Goal: Task Accomplishment & Management: Complete application form

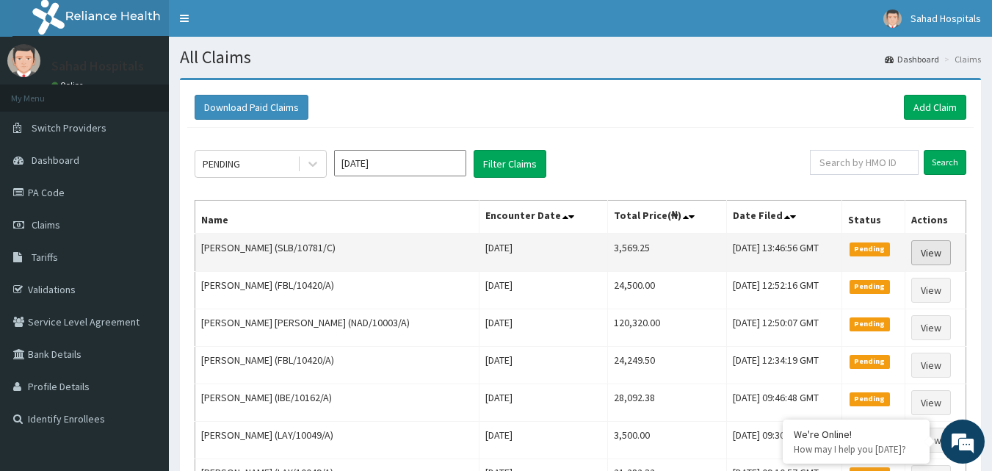
click at [924, 250] on link "View" at bounding box center [932, 252] width 40 height 25
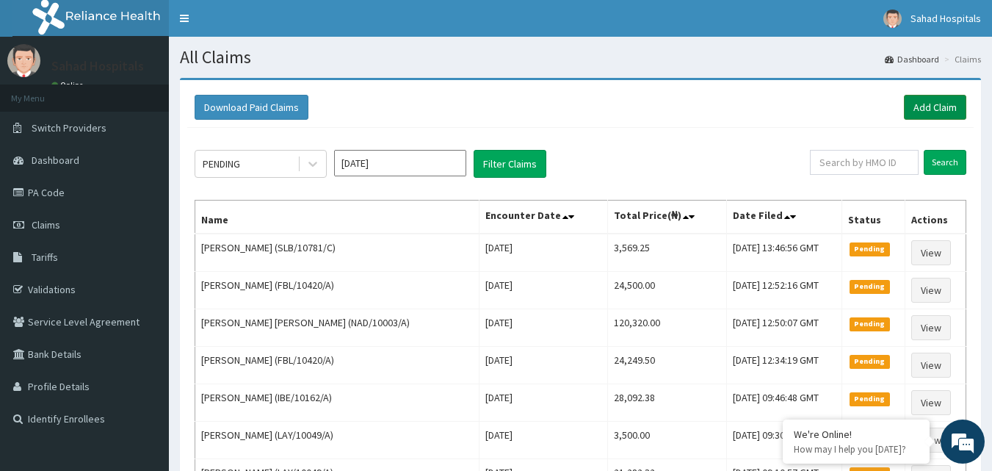
click at [920, 105] on link "Add Claim" at bounding box center [935, 107] width 62 height 25
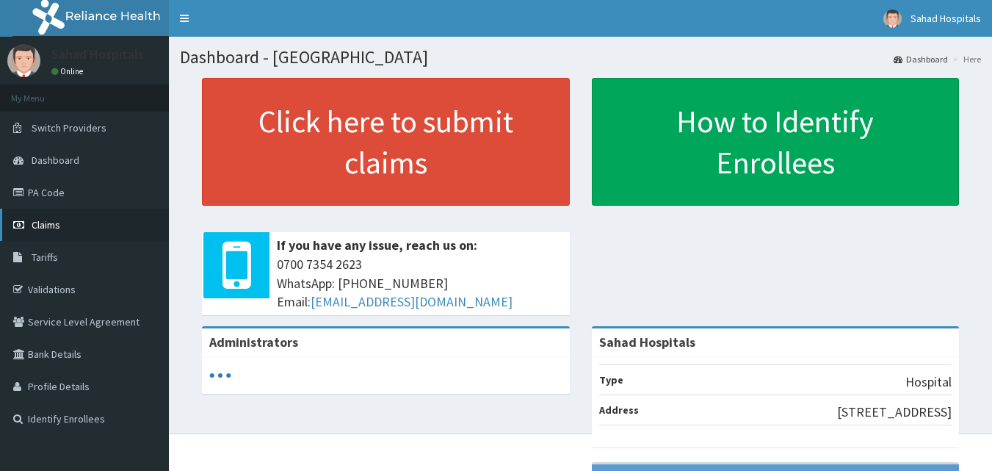
click at [49, 214] on link "Claims" at bounding box center [84, 225] width 169 height 32
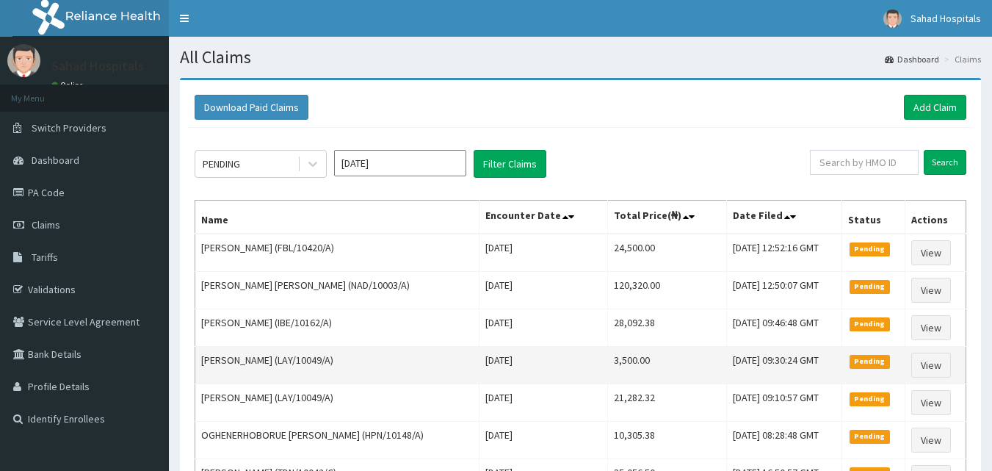
click at [950, 361] on td "View" at bounding box center [935, 365] width 61 height 37
click at [920, 361] on link "View" at bounding box center [932, 365] width 40 height 25
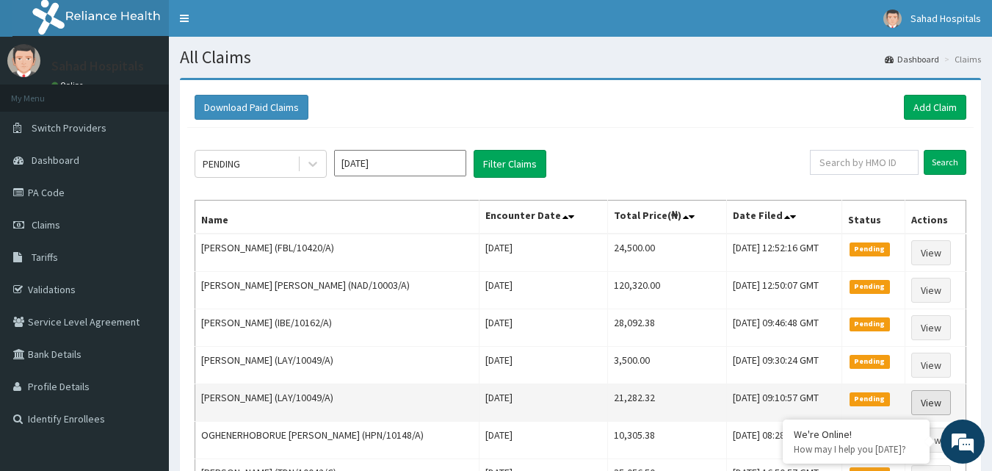
click at [928, 403] on link "View" at bounding box center [932, 402] width 40 height 25
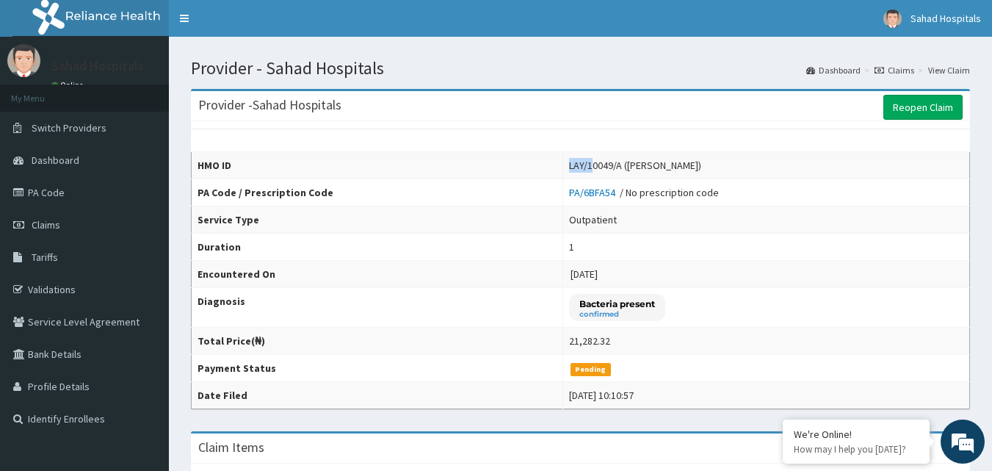
drag, startPoint x: 552, startPoint y: 170, endPoint x: 578, endPoint y: 168, distance: 26.5
click at [585, 170] on tr "HMO ID LAY/10049/A (Wonje Dolly)" at bounding box center [581, 165] width 779 height 27
click at [513, 154] on th "HMO ID" at bounding box center [378, 165] width 372 height 27
click at [34, 229] on span "Claims" at bounding box center [46, 224] width 29 height 13
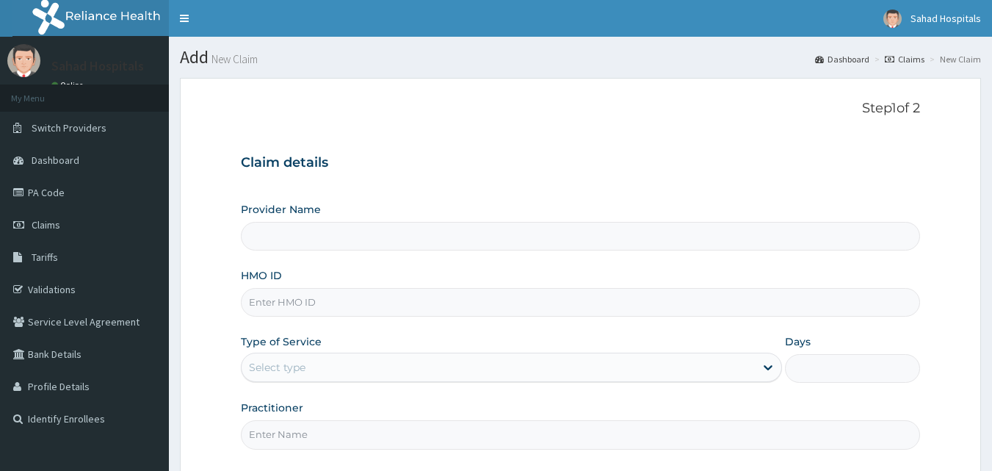
click at [630, 300] on input "HMO ID" at bounding box center [581, 302] width 680 height 29
type input "Sahad Hospitals"
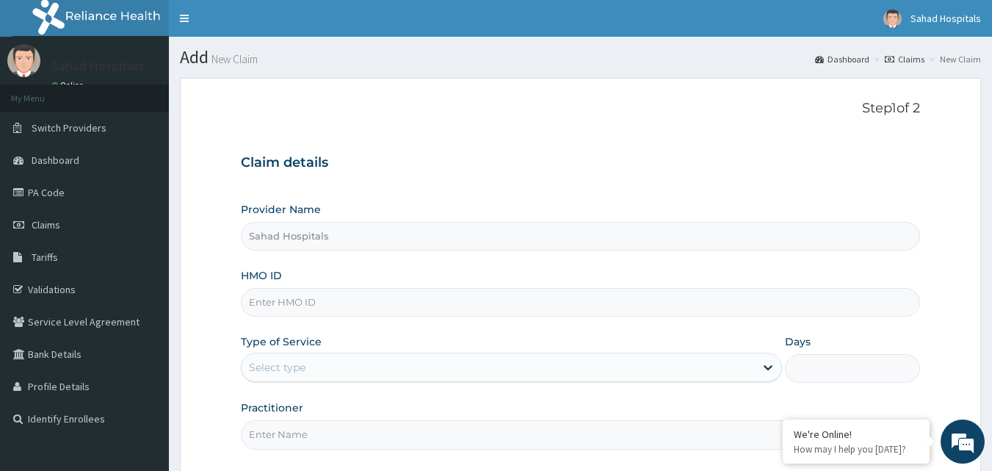
paste input "LLD/10032/B"
type input "LLD/10032/B"
click at [347, 350] on div "Type of Service Select type" at bounding box center [511, 358] width 541 height 48
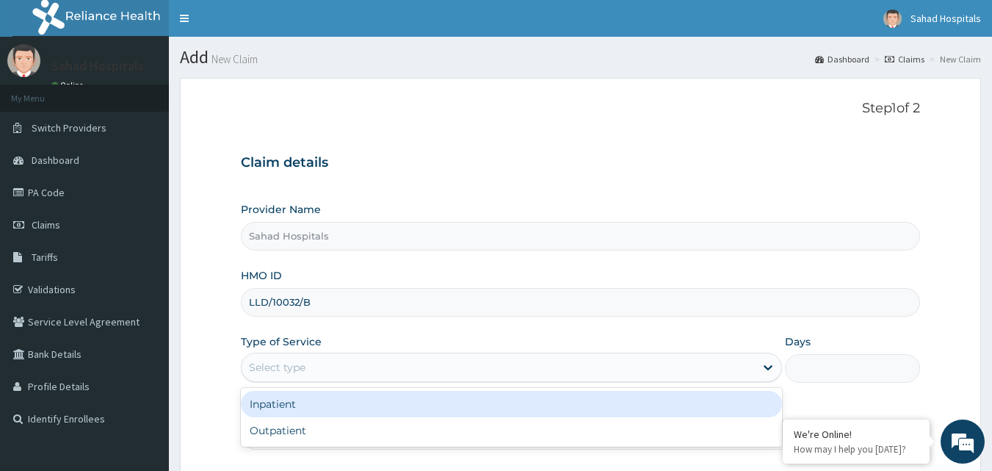
click at [298, 364] on div "Select type" at bounding box center [277, 367] width 57 height 15
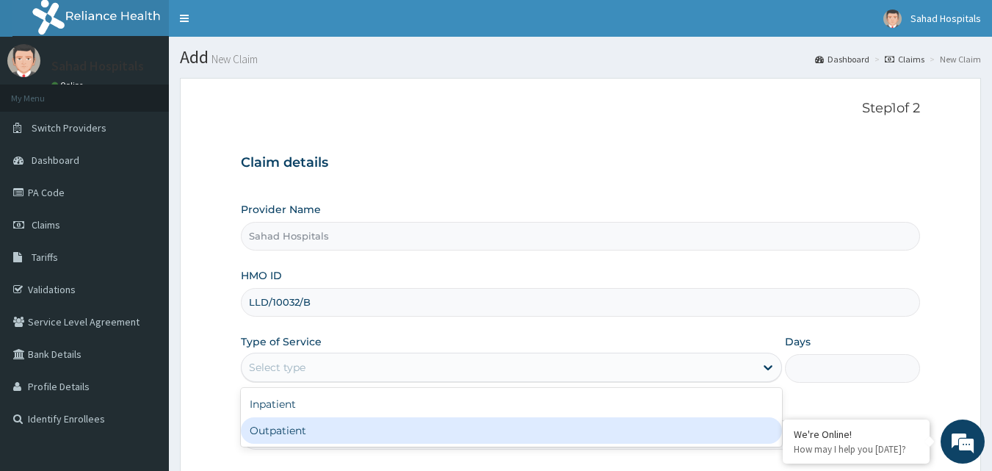
click at [286, 433] on div "Outpatient" at bounding box center [511, 430] width 541 height 26
type input "1"
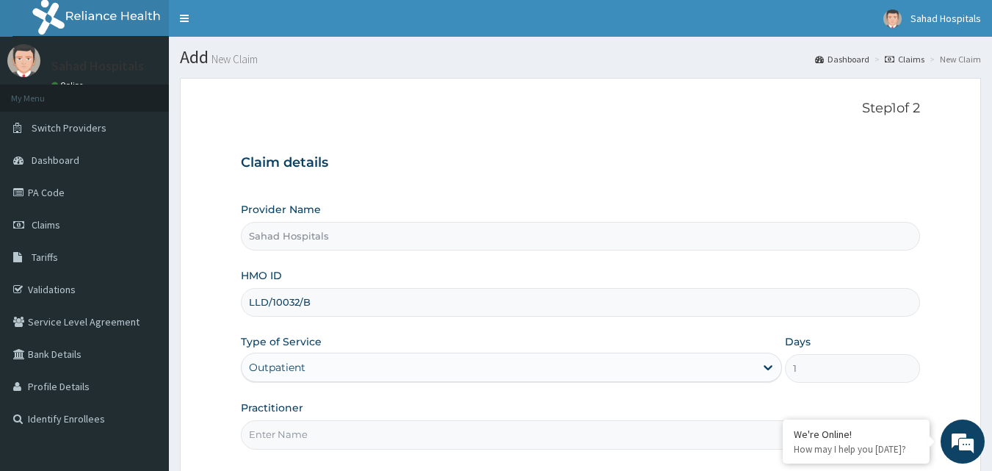
click at [286, 433] on input "Practitioner" at bounding box center [581, 434] width 680 height 29
type input "GP"
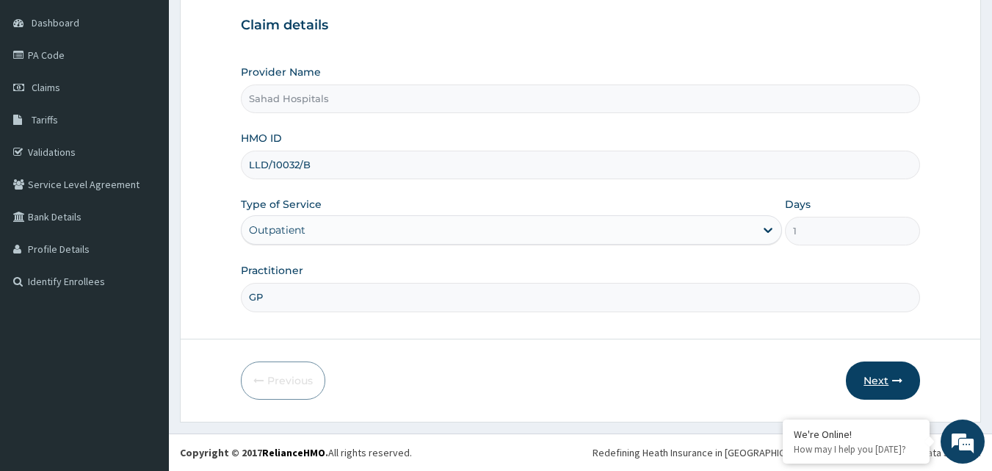
click at [887, 387] on button "Next" at bounding box center [883, 380] width 74 height 38
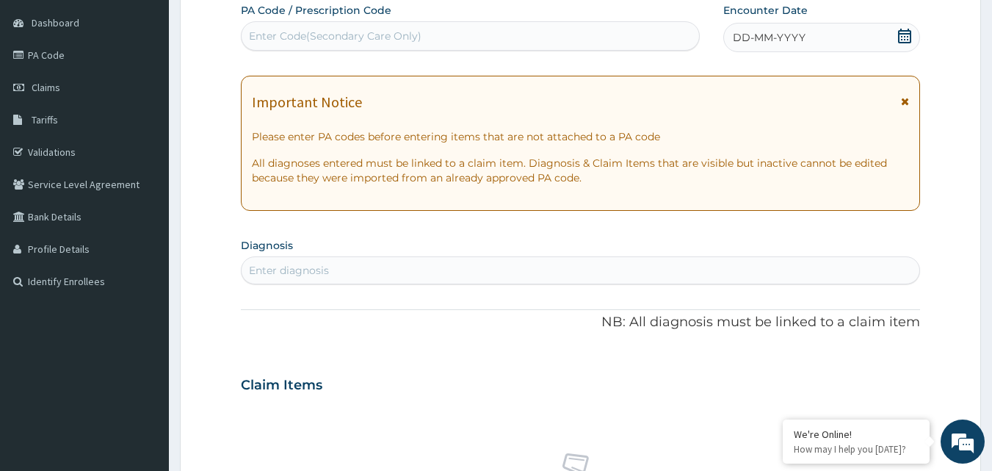
click at [419, 34] on div "Enter Code(Secondary Care Only)" at bounding box center [335, 36] width 173 height 15
click at [402, 27] on div "Enter Code(Secondary Care Only)" at bounding box center [471, 36] width 458 height 24
paste input "PA/9B4970"
type input "PA/9B4970"
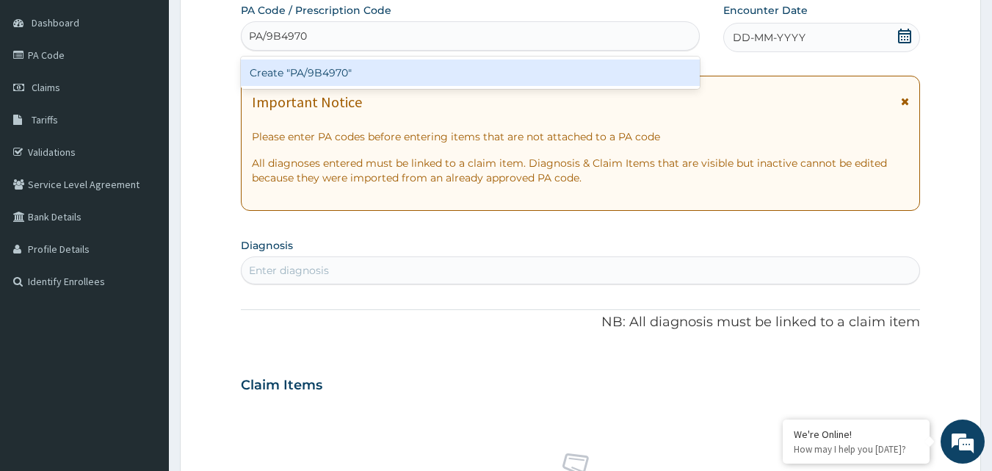
click at [325, 69] on div "Create "PA/9B4970"" at bounding box center [471, 72] width 460 height 26
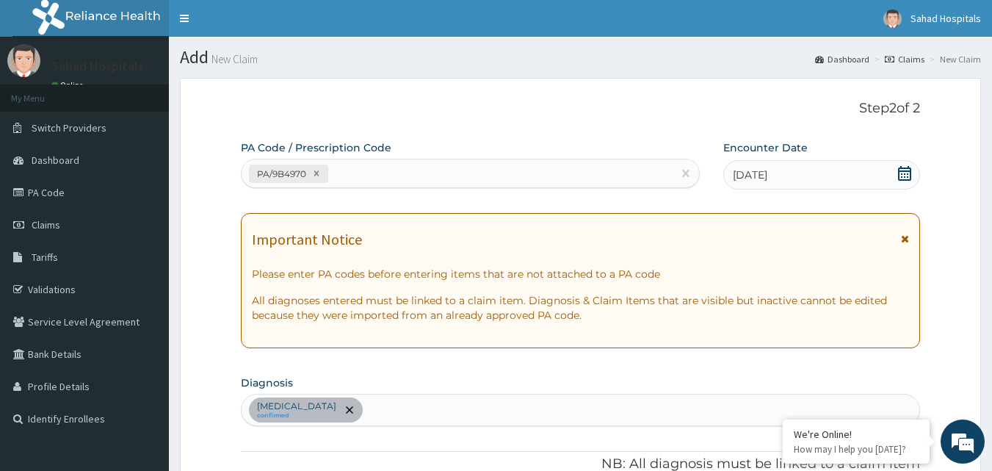
scroll to position [411, 0]
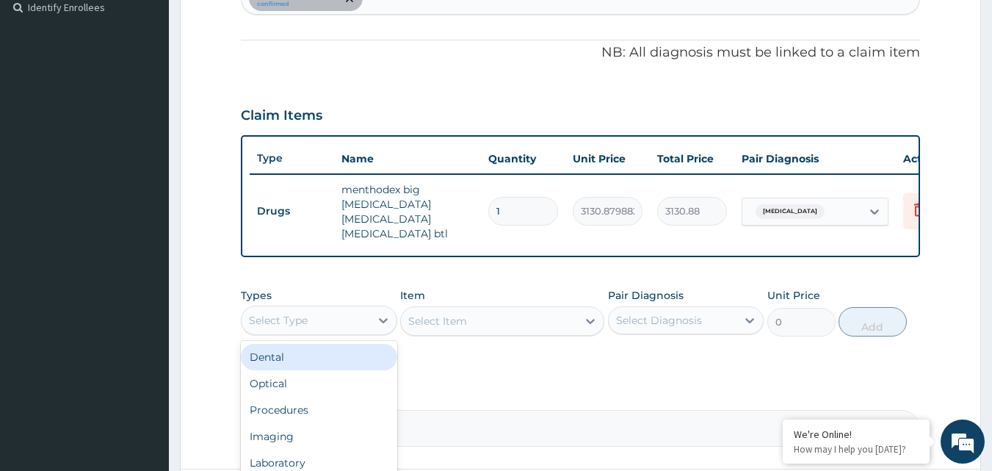
click at [298, 322] on div "Select Type" at bounding box center [306, 320] width 129 height 24
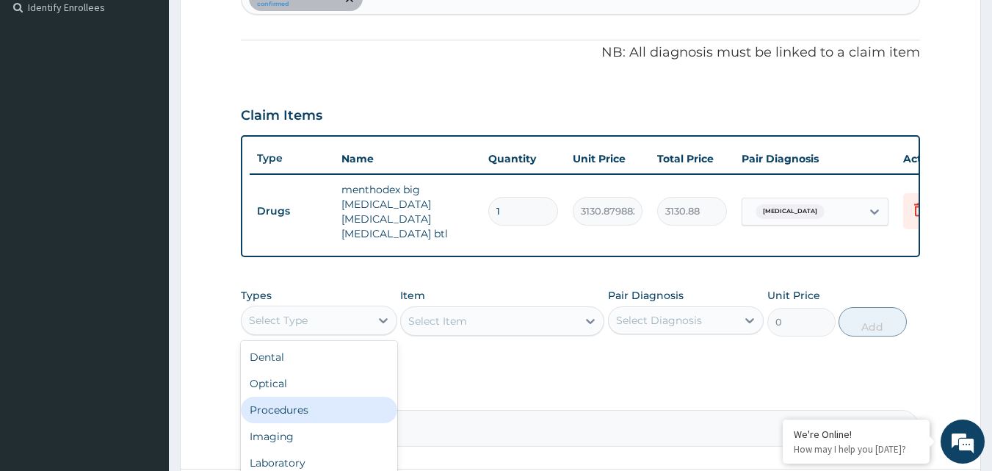
click at [285, 413] on div "Procedures" at bounding box center [319, 410] width 156 height 26
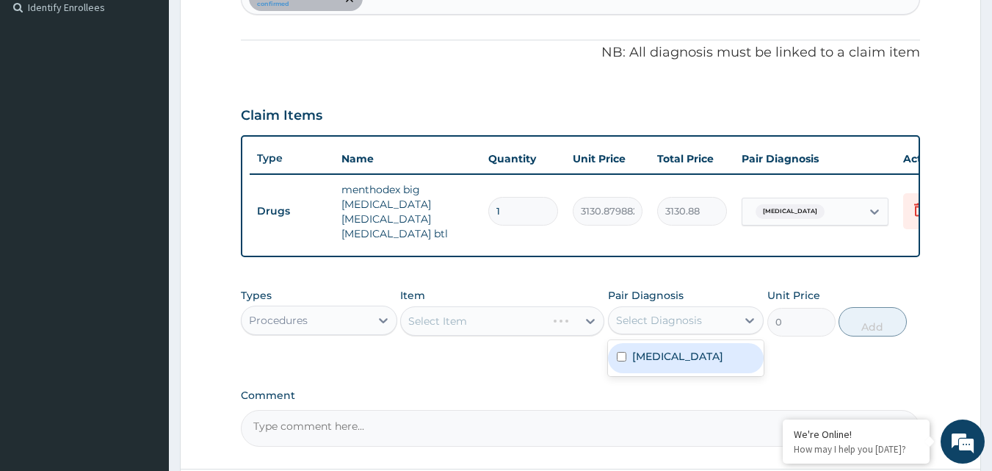
click at [635, 328] on div "Select Diagnosis" at bounding box center [659, 320] width 86 height 15
click at [617, 361] on input "checkbox" at bounding box center [622, 357] width 10 height 10
checkbox input "true"
click at [529, 331] on div "Select Item" at bounding box center [489, 321] width 176 height 24
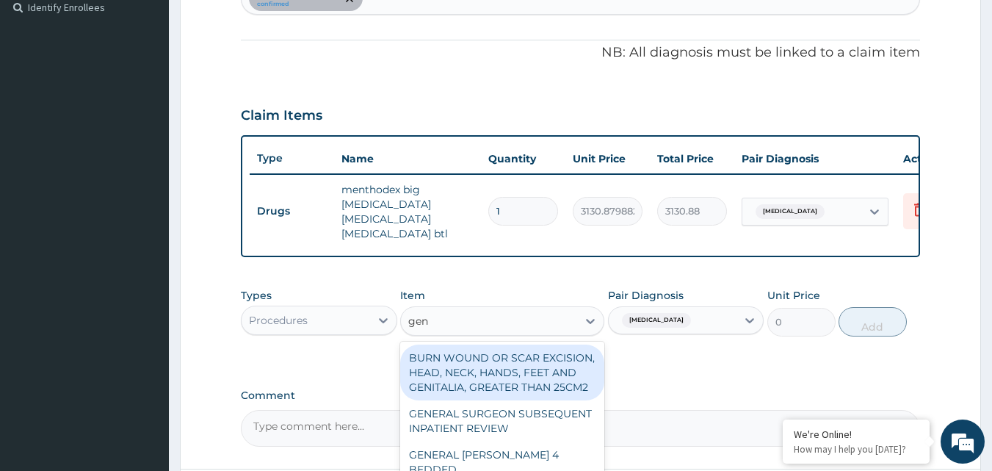
type input "gene"
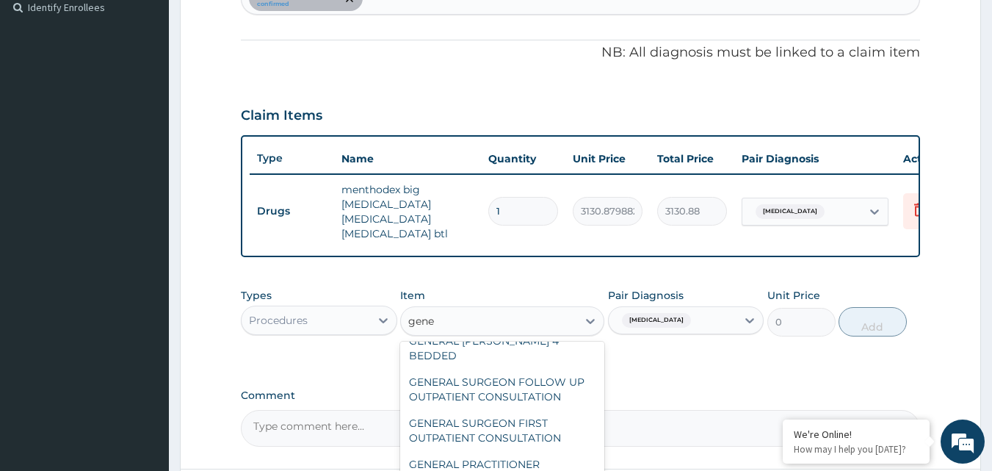
scroll to position [99, 0]
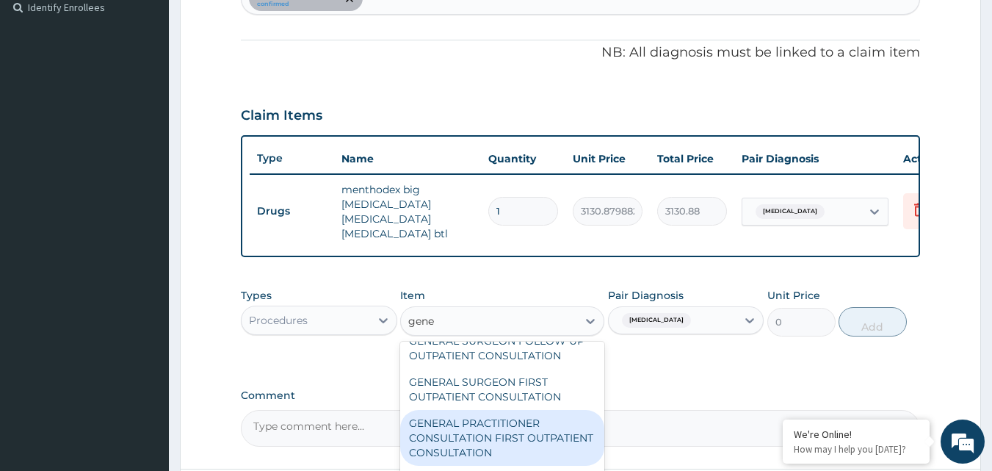
click at [473, 455] on div "GENERAL PRACTITIONER CONSULTATION FIRST OUTPATIENT CONSULTATION" at bounding box center [502, 438] width 204 height 56
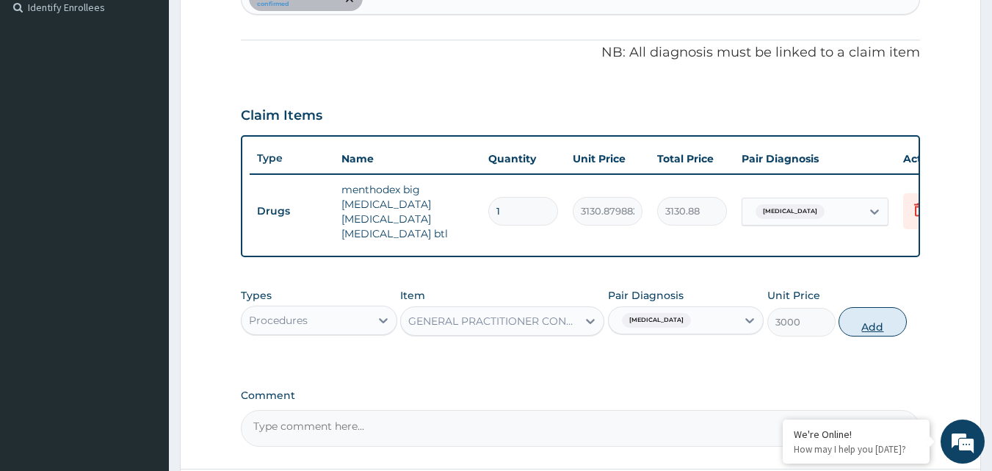
click at [880, 333] on button "Add" at bounding box center [873, 321] width 68 height 29
type input "0"
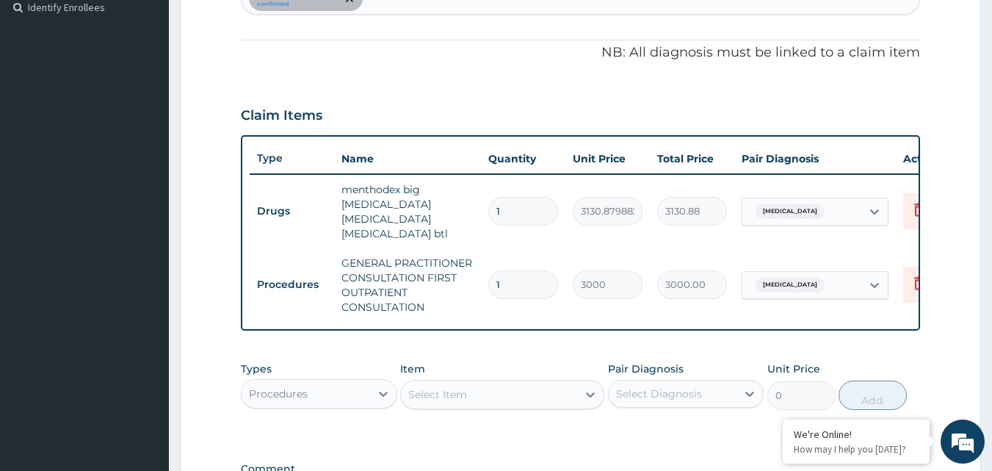
scroll to position [626, 0]
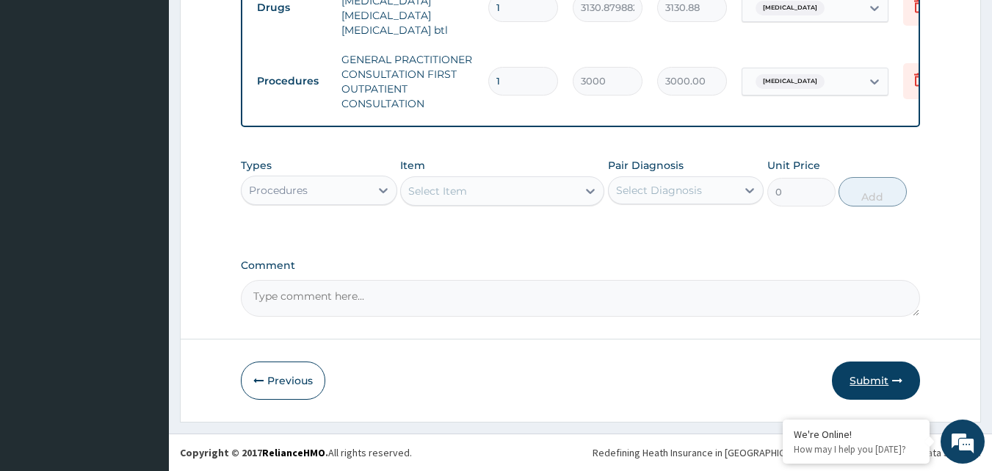
click at [863, 380] on button "Submit" at bounding box center [876, 380] width 88 height 38
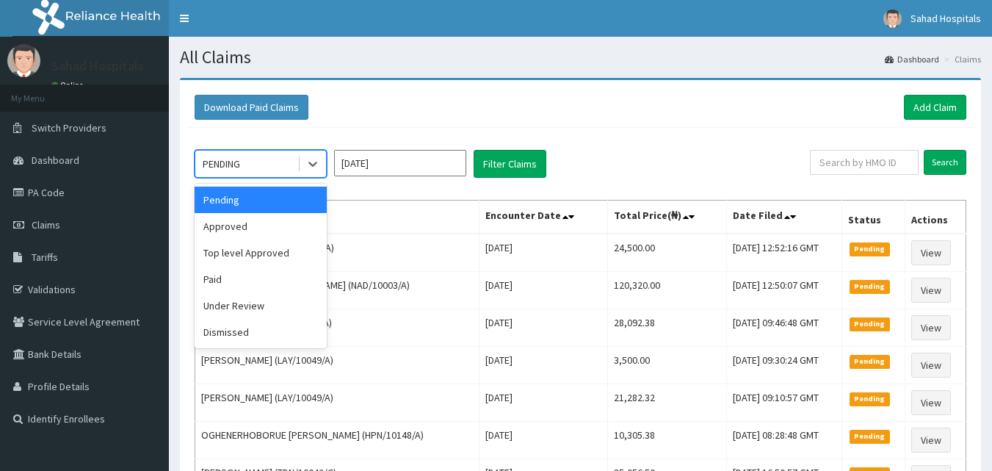
click at [269, 159] on div "PENDING" at bounding box center [246, 164] width 102 height 24
click at [225, 225] on div "Approved" at bounding box center [261, 226] width 132 height 26
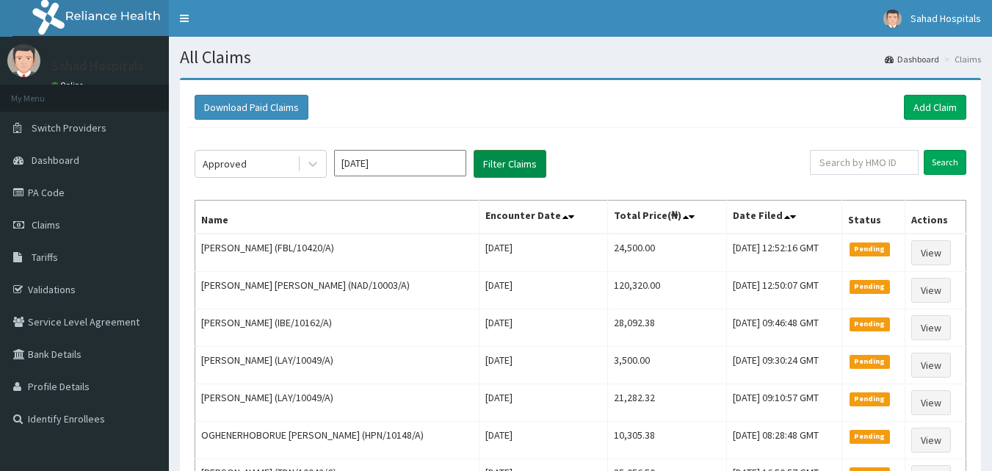
click at [491, 167] on button "Filter Claims" at bounding box center [510, 164] width 73 height 28
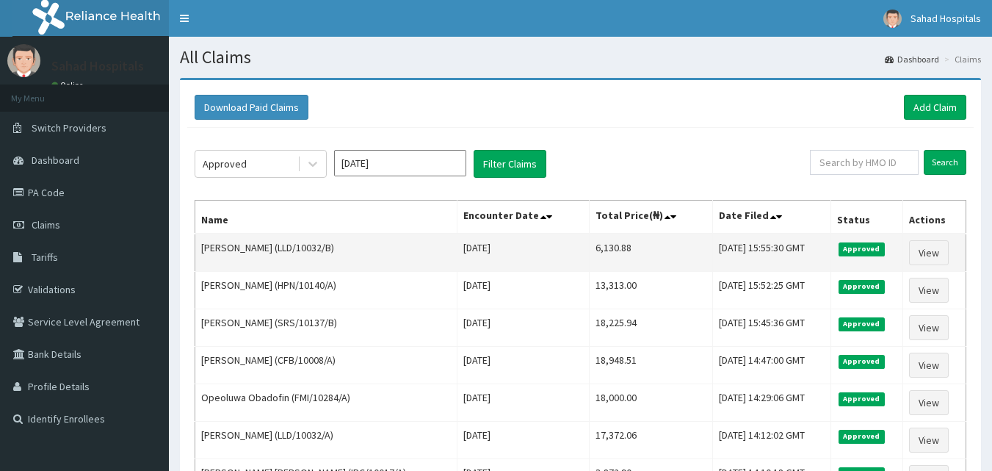
drag, startPoint x: 549, startPoint y: 249, endPoint x: 629, endPoint y: 244, distance: 81.0
click at [629, 244] on tr "[PERSON_NAME] (LLD/10032/B) [DATE] 6,130.88 [DATE] 15:55:30 GMT Approved View" at bounding box center [580, 253] width 771 height 38
copy tr "6,130.88"
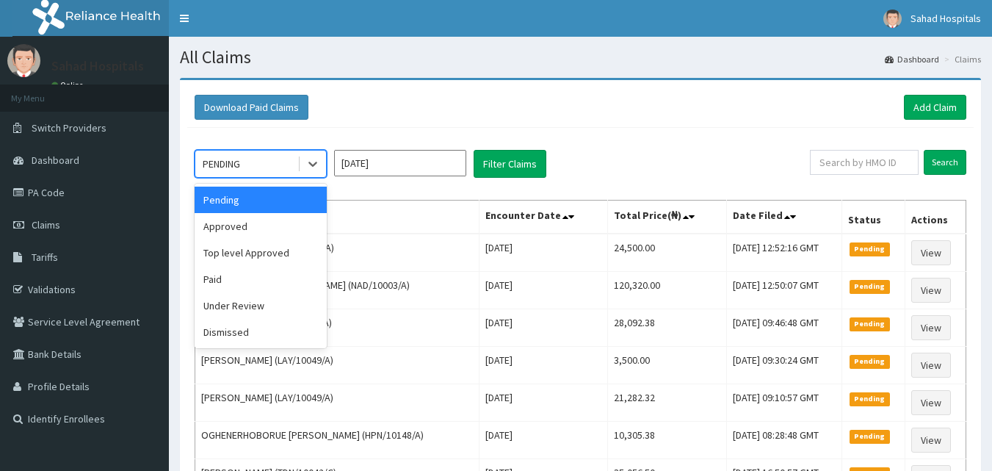
click at [238, 170] on div "PENDING" at bounding box center [221, 163] width 37 height 15
click at [228, 227] on div "Approved" at bounding box center [261, 226] width 132 height 26
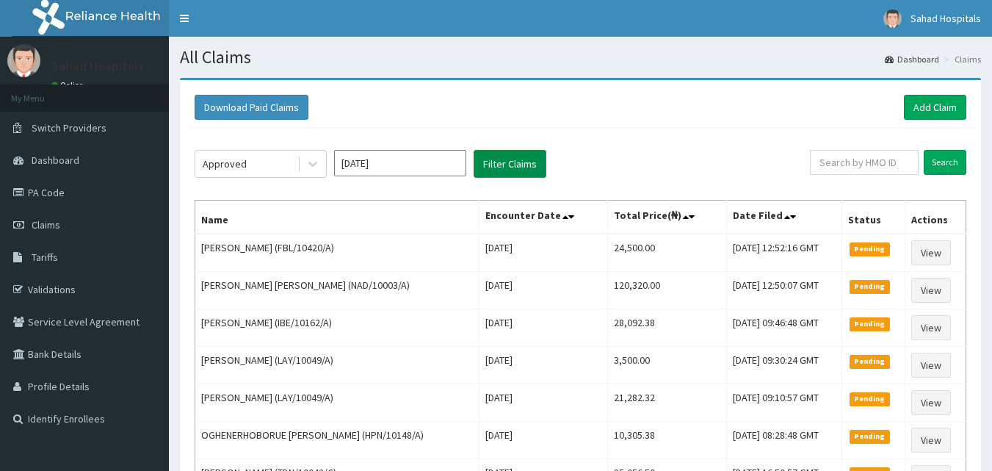
click at [491, 162] on button "Filter Claims" at bounding box center [510, 164] width 73 height 28
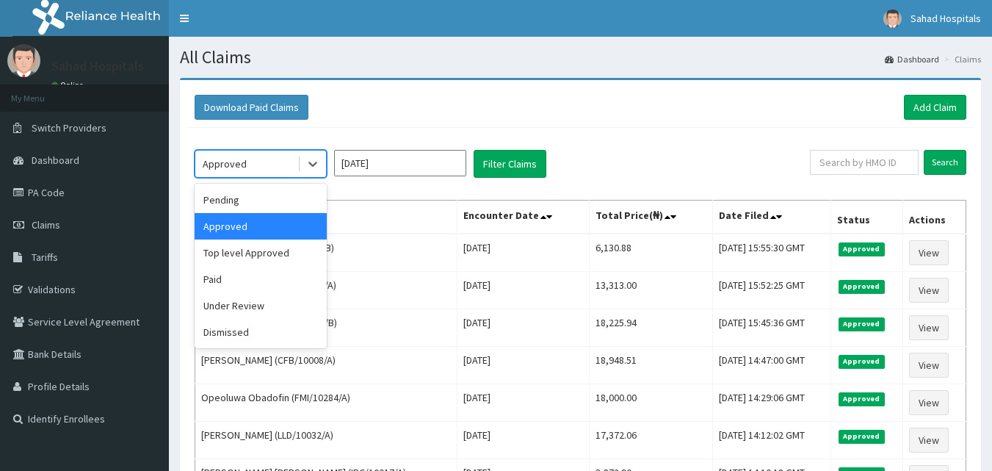
click at [276, 161] on div "Approved" at bounding box center [246, 164] width 102 height 24
click at [241, 198] on div "Pending" at bounding box center [261, 200] width 132 height 26
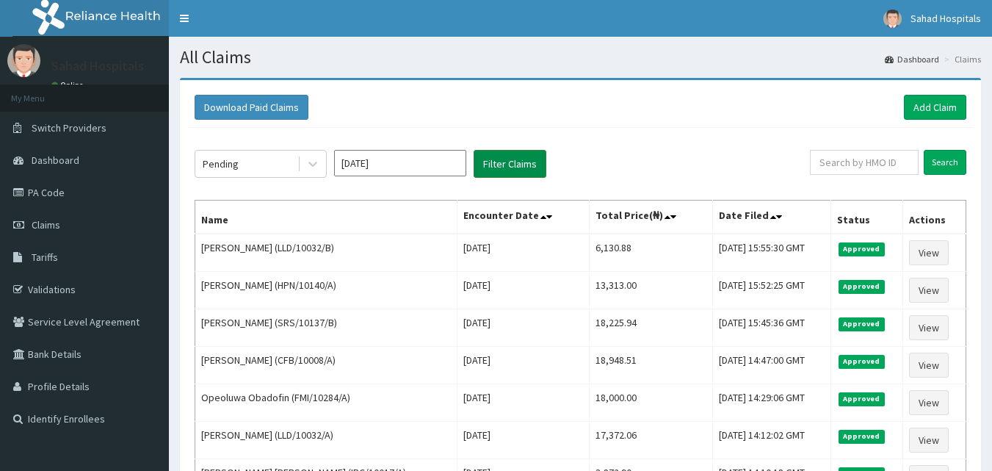
click at [520, 162] on button "Filter Claims" at bounding box center [510, 164] width 73 height 28
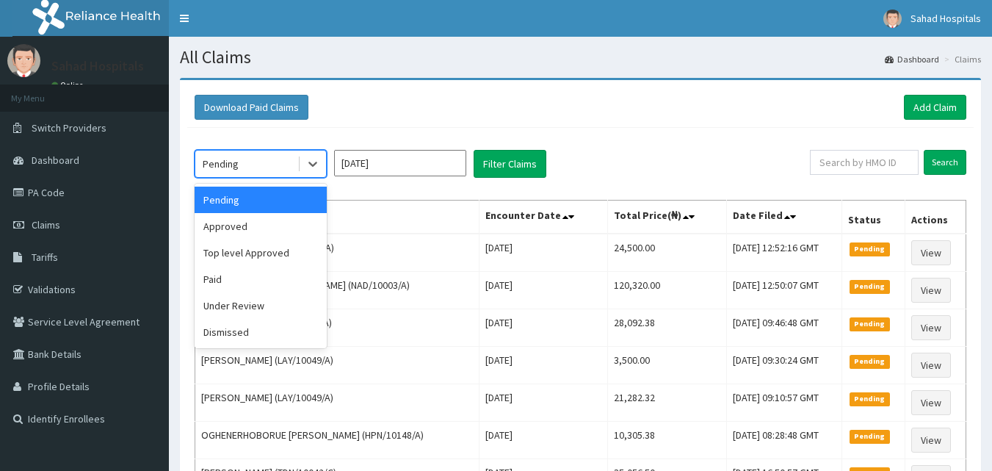
click at [244, 165] on div "Pending" at bounding box center [246, 164] width 102 height 24
click at [216, 234] on div "Approved" at bounding box center [261, 226] width 132 height 26
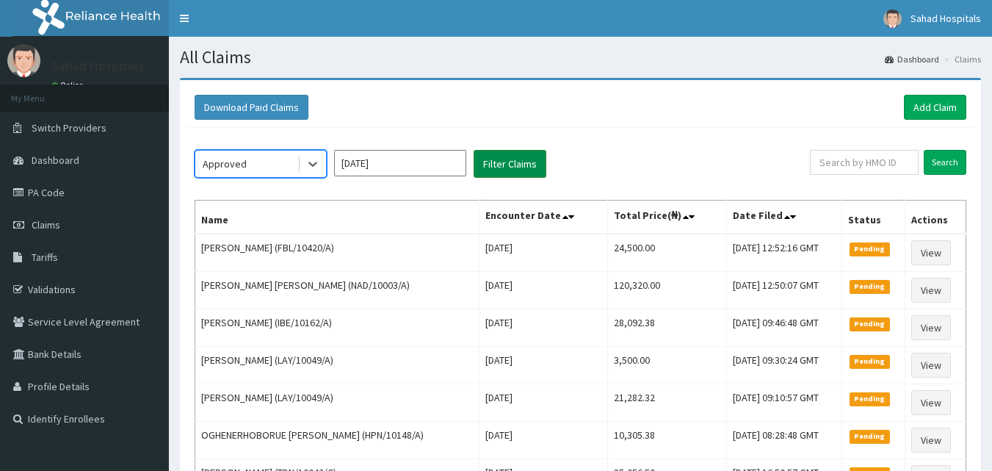
click at [494, 167] on button "Filter Claims" at bounding box center [510, 164] width 73 height 28
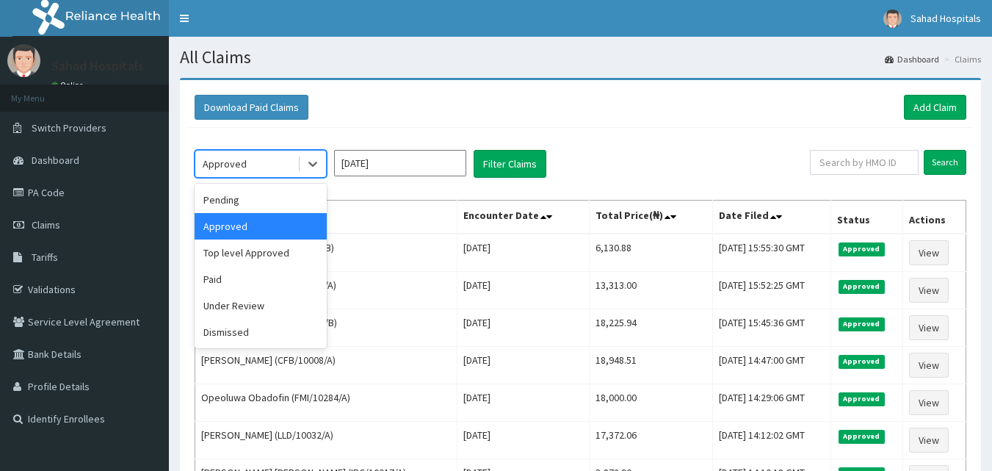
click at [259, 156] on div "Approved" at bounding box center [246, 164] width 102 height 24
click at [237, 303] on div "Under Review" at bounding box center [261, 305] width 132 height 26
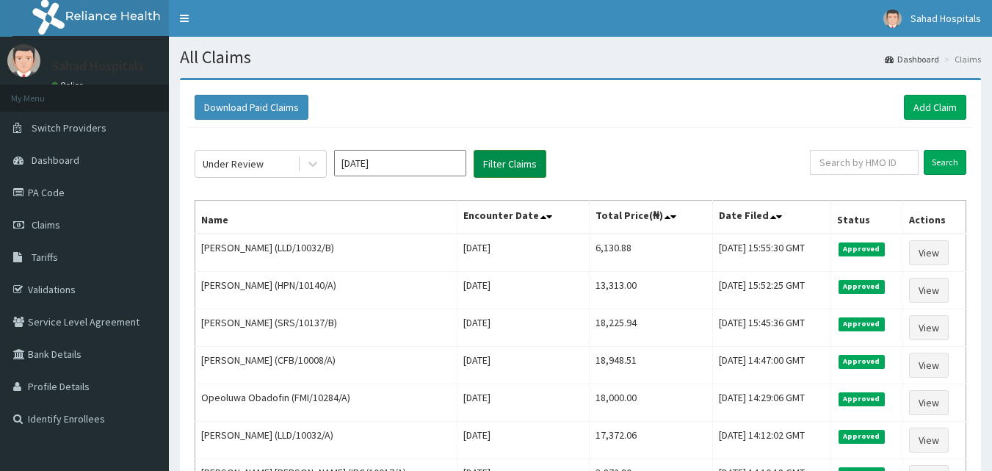
click at [517, 168] on button "Filter Claims" at bounding box center [510, 164] width 73 height 28
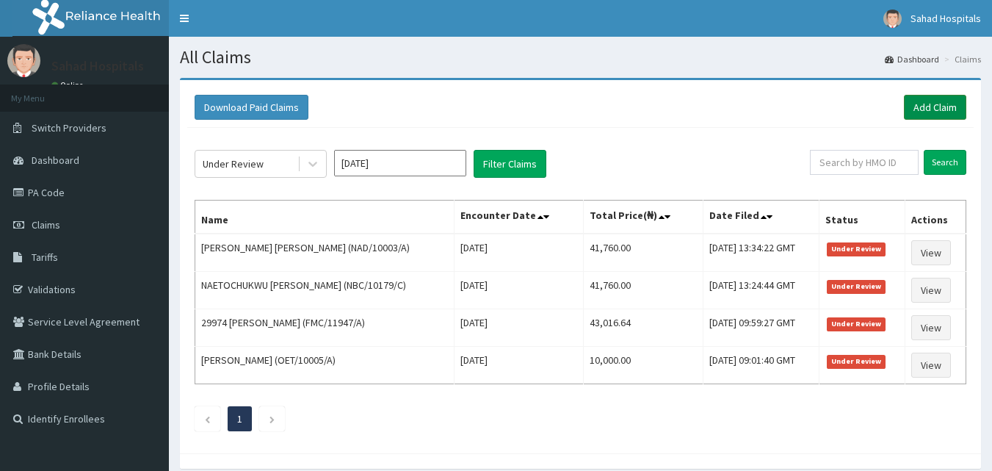
click at [939, 107] on link "Add Claim" at bounding box center [935, 107] width 62 height 25
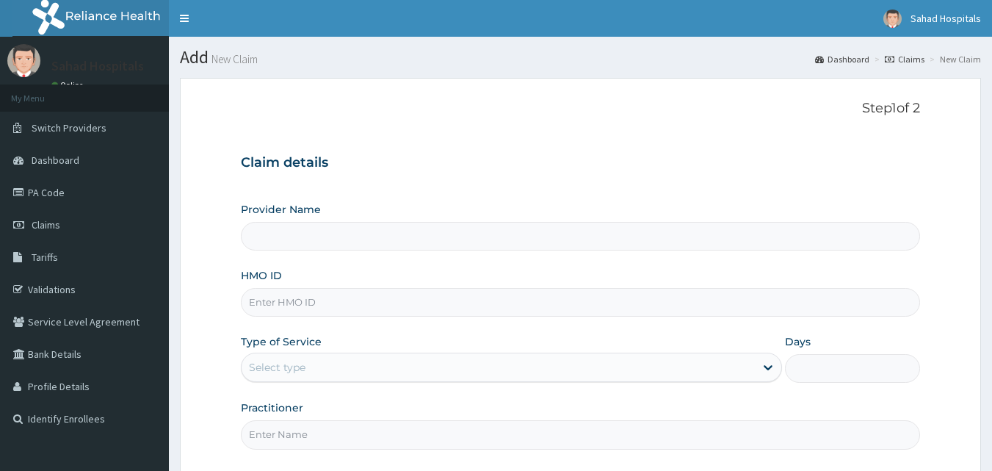
type input "Sahad Hospitals"
click at [377, 306] on input "HMO ID" at bounding box center [581, 302] width 680 height 29
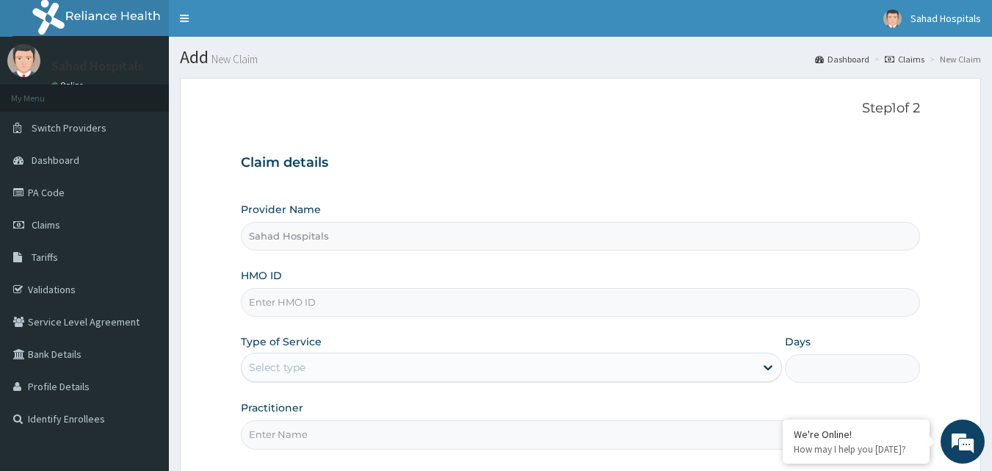
paste input "LLD/10032/A"
type input "LLD/10032/A"
click at [317, 344] on label "Type of Service" at bounding box center [281, 341] width 81 height 15
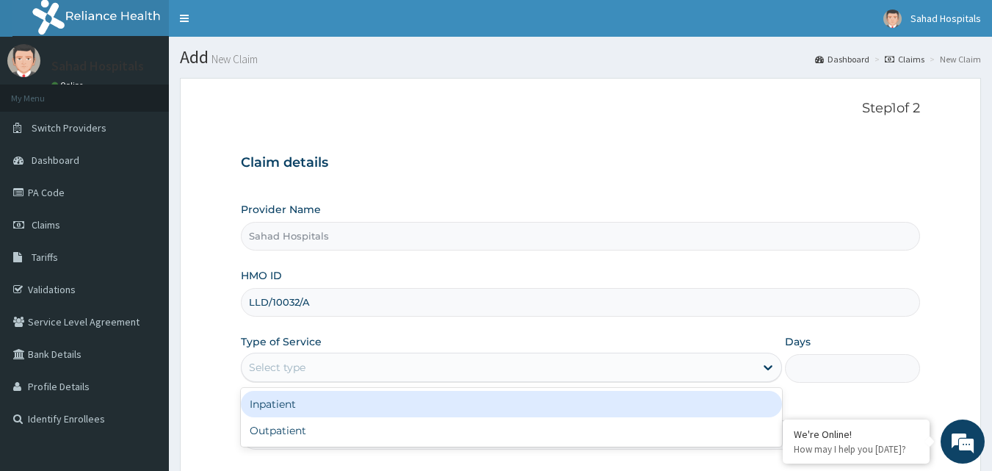
click at [287, 358] on div "Select type" at bounding box center [498, 368] width 513 height 24
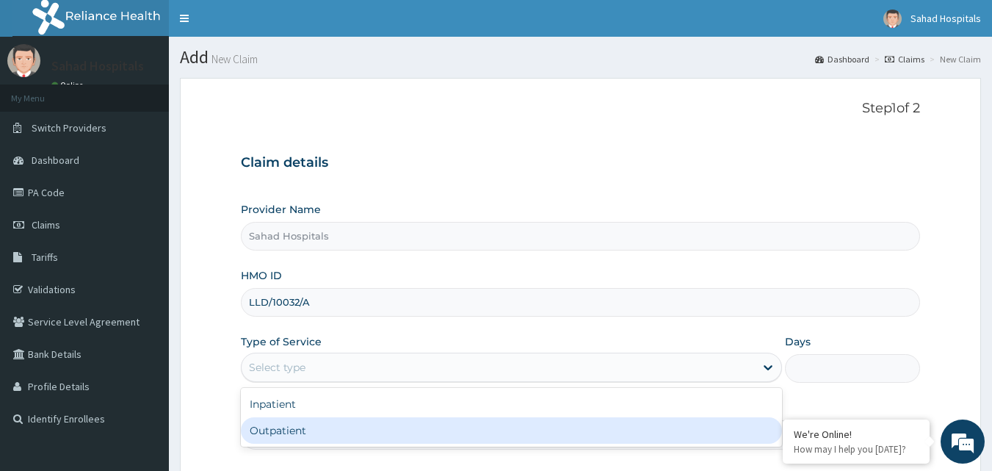
click at [276, 430] on div "Outpatient" at bounding box center [511, 430] width 541 height 26
type input "1"
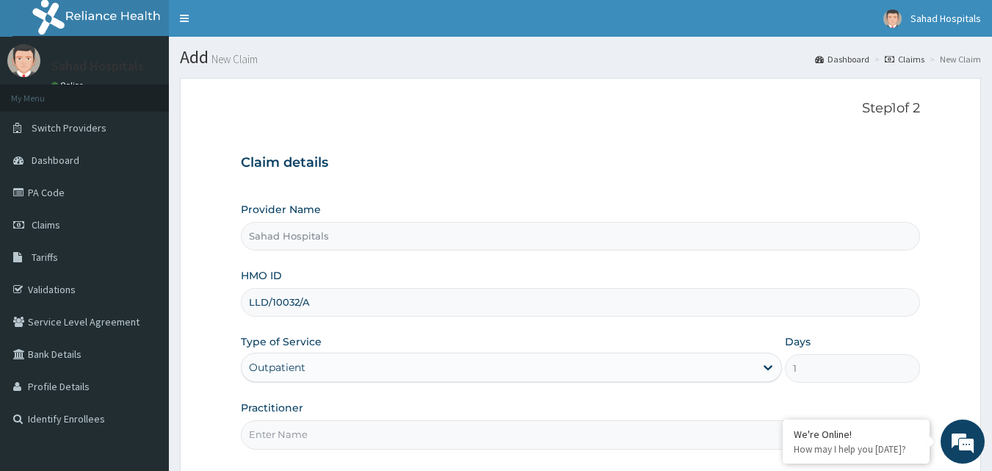
click at [276, 430] on input "Practitioner" at bounding box center [581, 434] width 680 height 29
type input "GP"
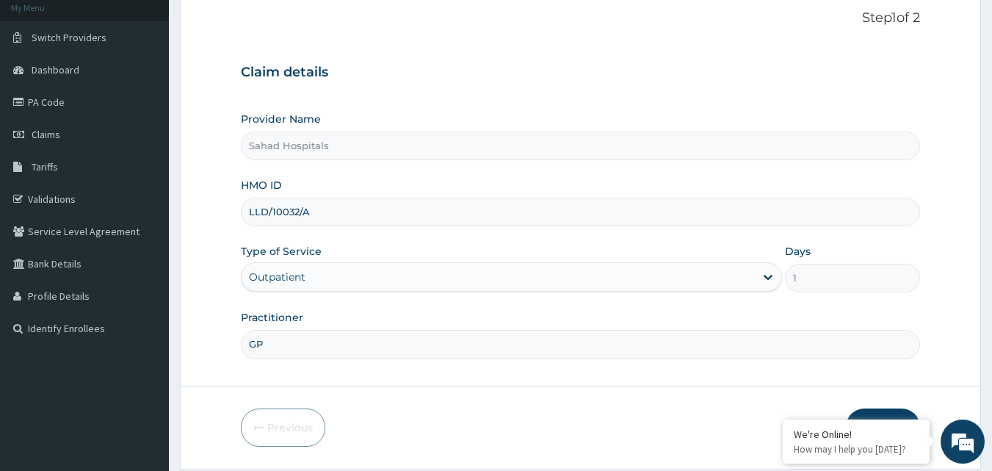
scroll to position [137, 0]
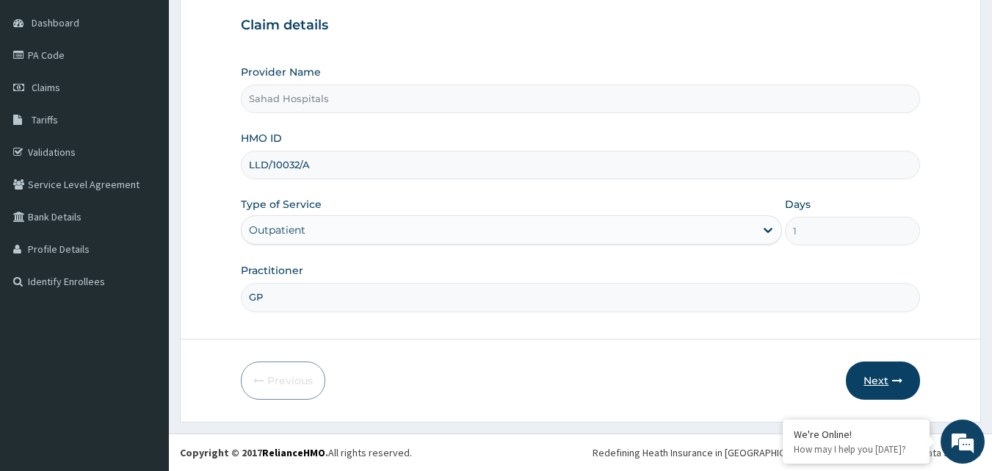
click at [886, 382] on button "Next" at bounding box center [883, 380] width 74 height 38
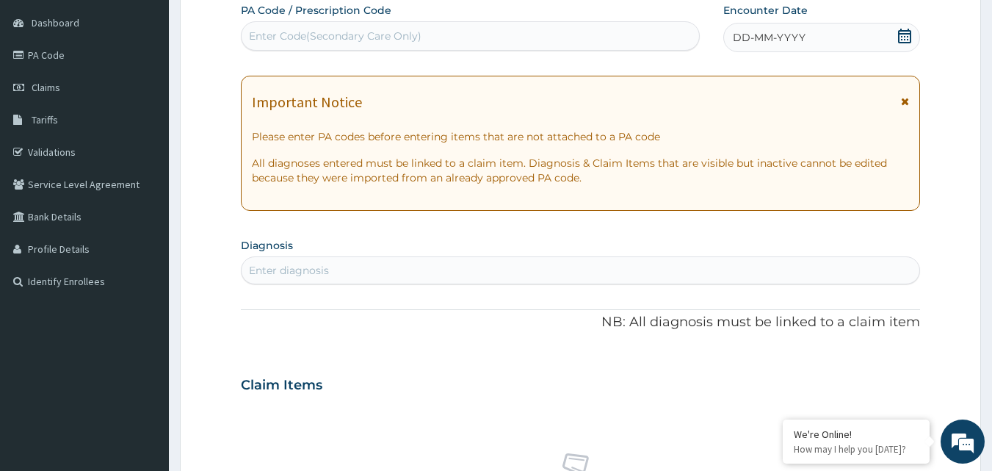
click at [438, 29] on div "Enter Code(Secondary Care Only)" at bounding box center [471, 36] width 458 height 24
paste input "LLD/10032/A"
type input "L"
paste input "PA/B4CC8B"
type input "PA/B4CC8B"
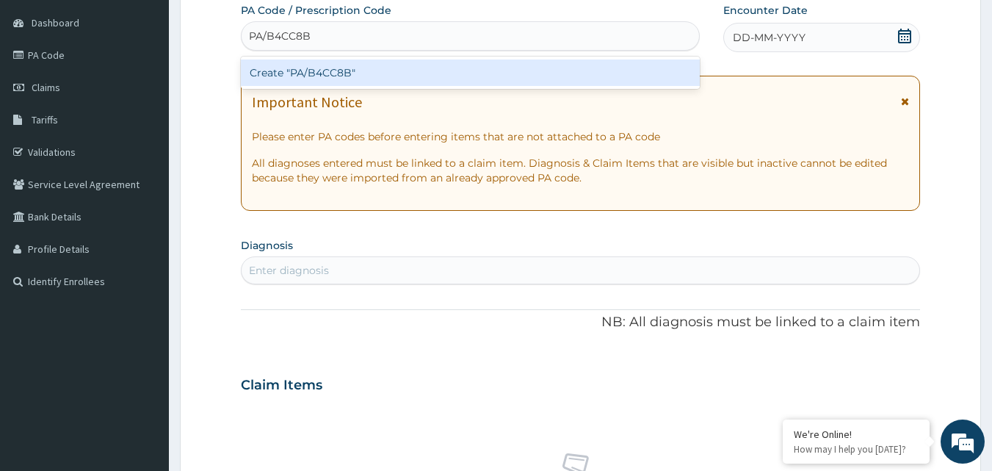
click at [358, 65] on div "Create "PA/B4CC8B"" at bounding box center [471, 72] width 460 height 26
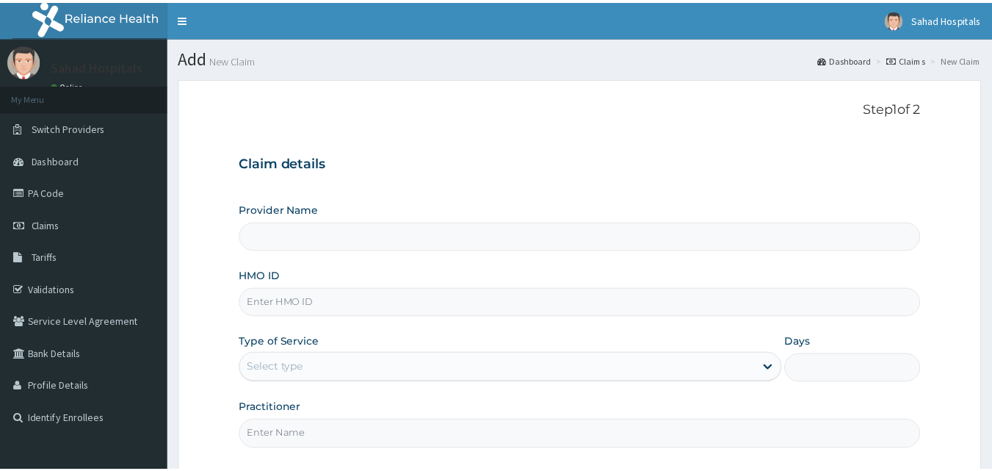
scroll to position [137, 0]
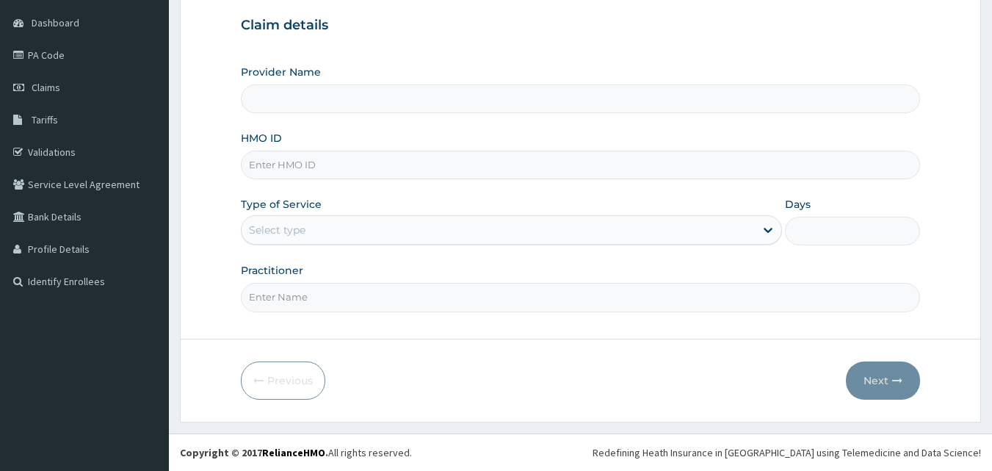
click at [312, 171] on input "HMO ID" at bounding box center [581, 165] width 680 height 29
type input "Sahad Hospitals"
paste input "LLD/10032/A"
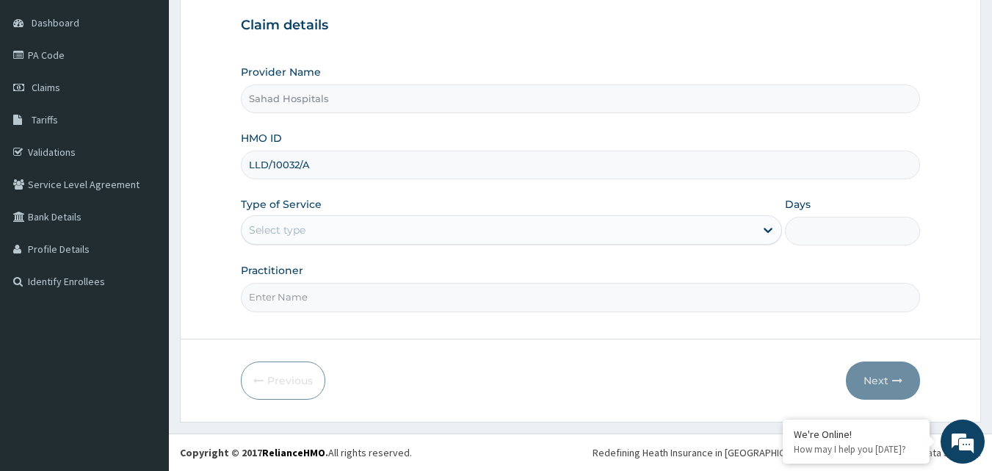
type input "LLD/10032/A"
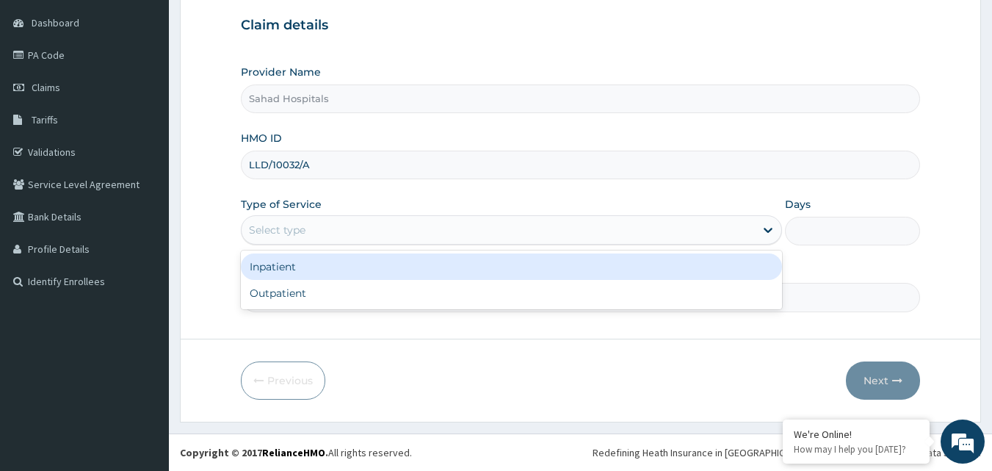
click at [292, 231] on div "Select type" at bounding box center [277, 230] width 57 height 15
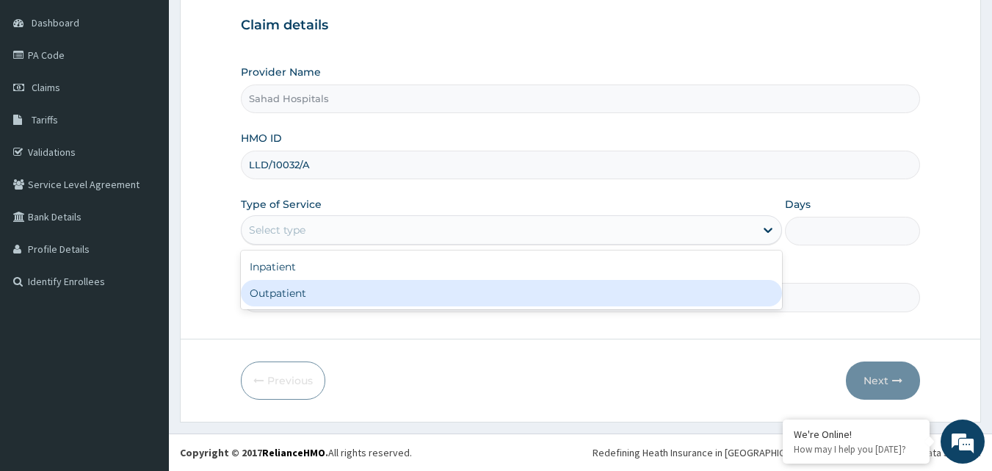
click at [282, 291] on div "Outpatient" at bounding box center [511, 293] width 541 height 26
type input "1"
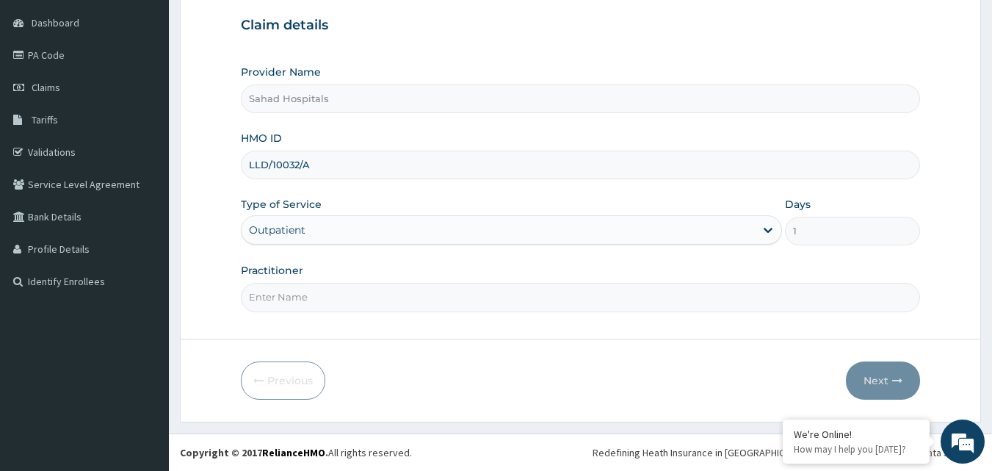
click at [282, 291] on input "Practitioner" at bounding box center [581, 297] width 680 height 29
type input "GP"
click at [865, 381] on button "Next" at bounding box center [883, 380] width 74 height 38
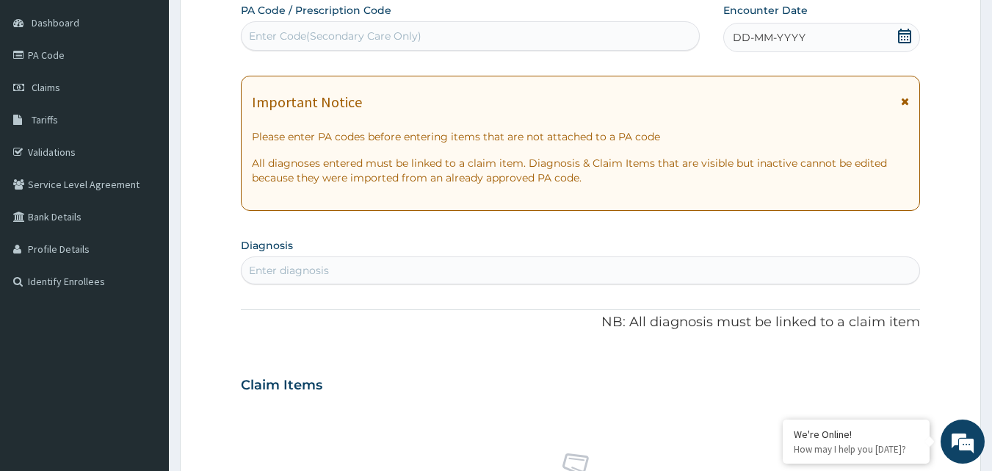
click at [348, 29] on div "Enter Code(Secondary Care Only)" at bounding box center [335, 36] width 173 height 15
click at [390, 32] on div "Enter Code(Secondary Care Only)" at bounding box center [335, 36] width 173 height 15
drag, startPoint x: 390, startPoint y: 32, endPoint x: 326, endPoint y: 34, distance: 63.9
click at [326, 34] on div "Enter Code(Secondary Care Only)" at bounding box center [335, 36] width 173 height 15
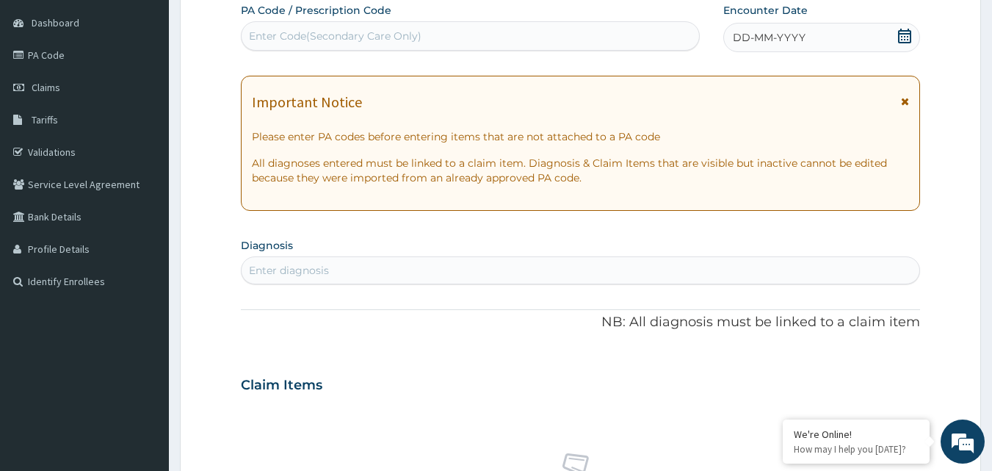
paste input "PA/9807DF"
type input "PA/9807DF"
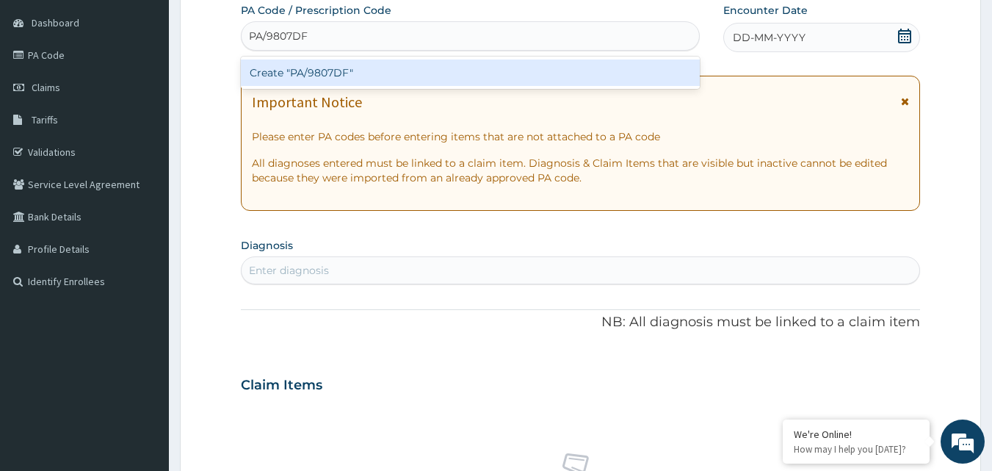
click at [288, 72] on div "Create "PA/9807DF"" at bounding box center [471, 72] width 460 height 26
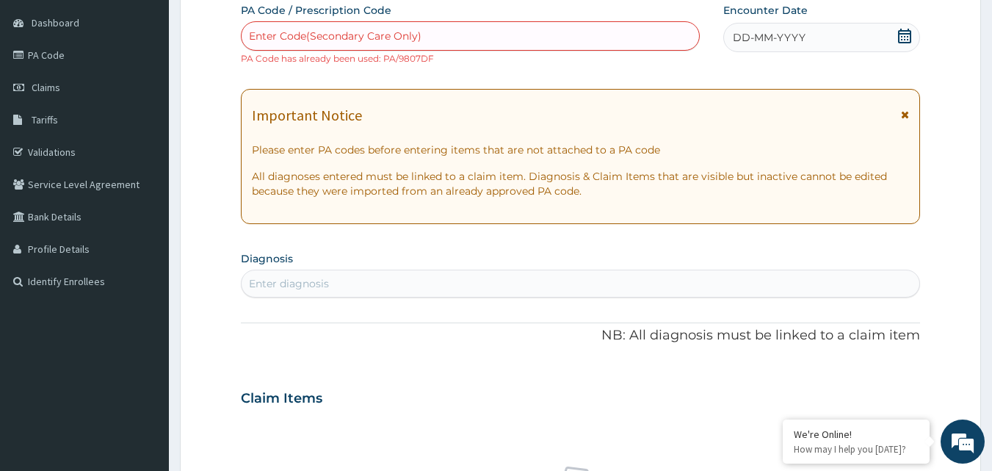
click at [486, 36] on div "Enter Code(Secondary Care Only)" at bounding box center [471, 36] width 458 height 24
type input "V"
paste input "PA/9807DF"
type input "PA/9807DF"
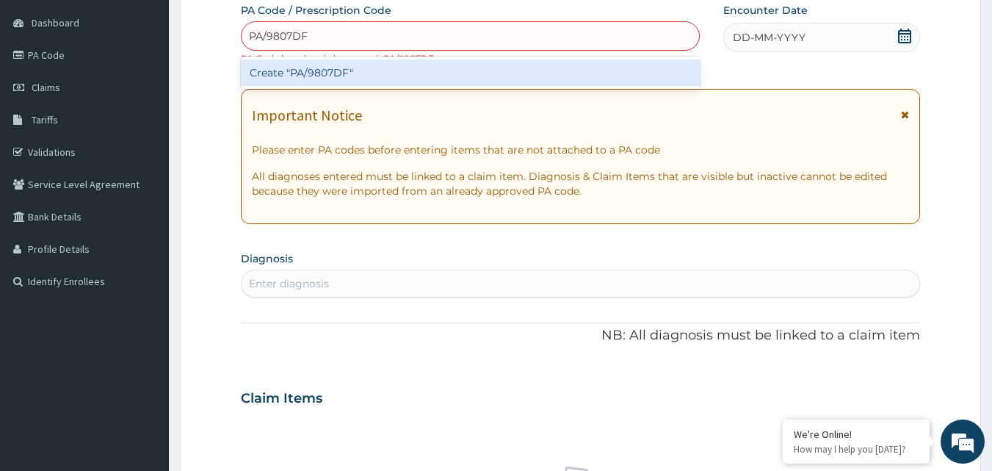
click at [408, 65] on div "Create "PA/9807DF"" at bounding box center [471, 72] width 460 height 26
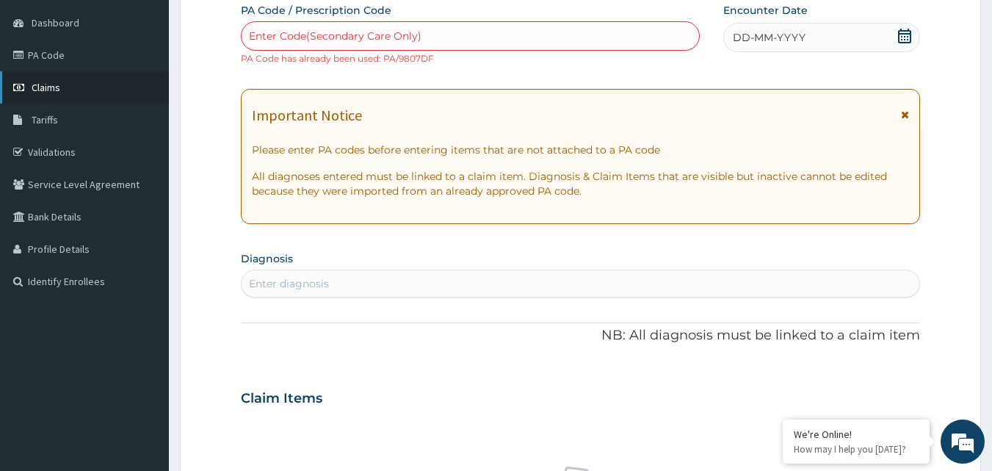
click at [45, 90] on span "Claims" at bounding box center [46, 87] width 29 height 13
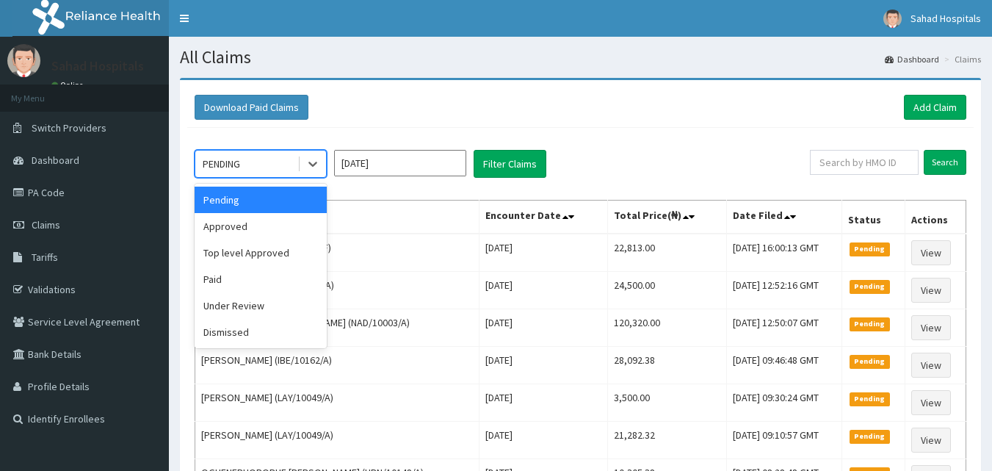
click at [246, 162] on div "PENDING" at bounding box center [246, 164] width 102 height 24
click at [231, 220] on div "Approved" at bounding box center [261, 226] width 132 height 26
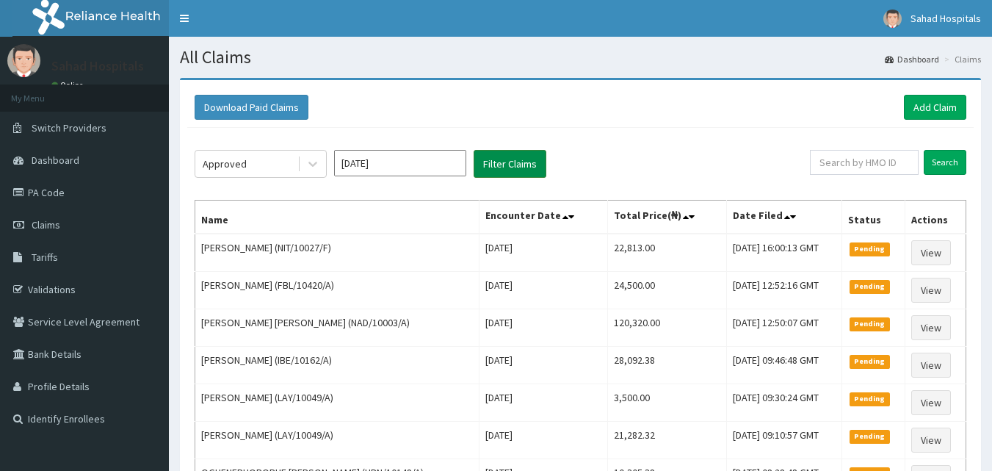
click at [512, 171] on button "Filter Claims" at bounding box center [510, 164] width 73 height 28
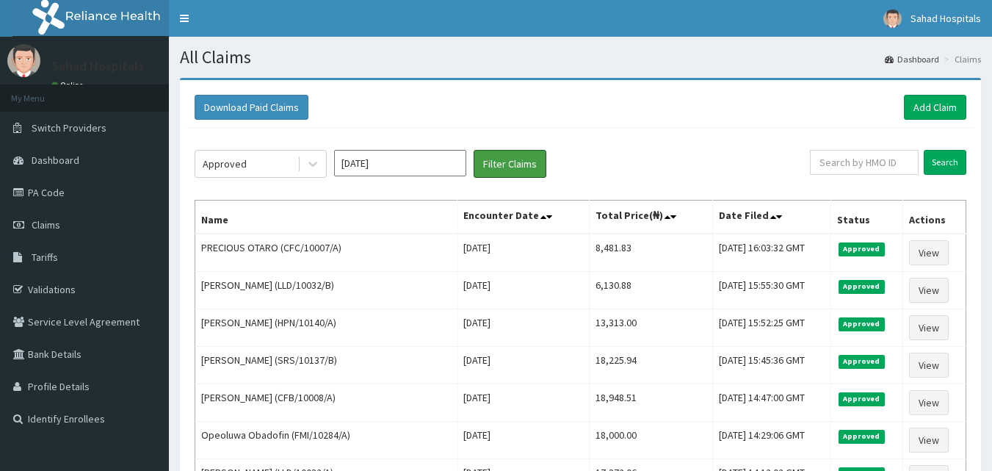
scroll to position [411, 0]
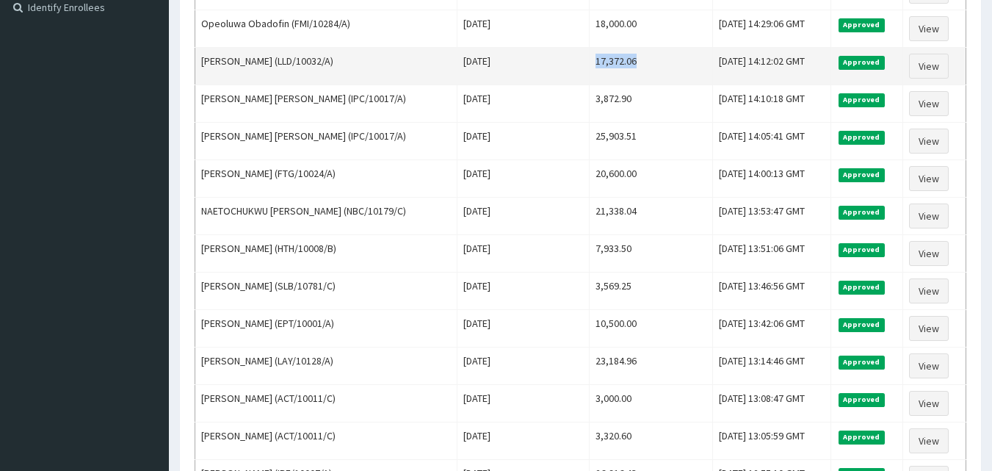
drag, startPoint x: 562, startPoint y: 66, endPoint x: 652, endPoint y: 61, distance: 89.8
click at [652, 61] on td "17,372.06" at bounding box center [651, 66] width 123 height 37
copy td "17,372.06"
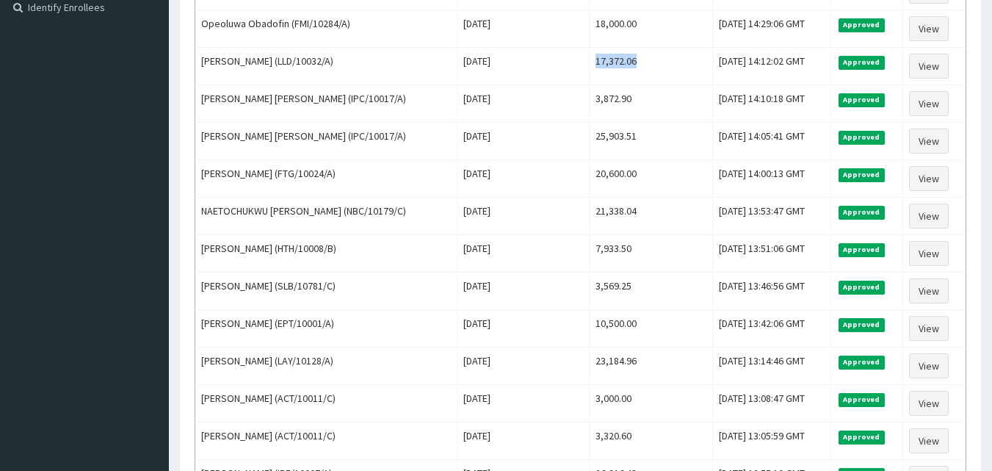
scroll to position [0, 0]
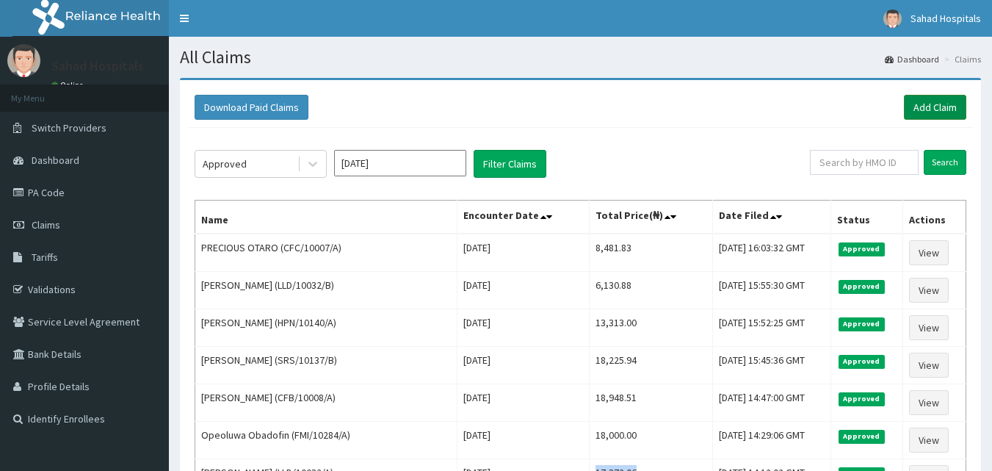
click at [941, 100] on link "Add Claim" at bounding box center [935, 107] width 62 height 25
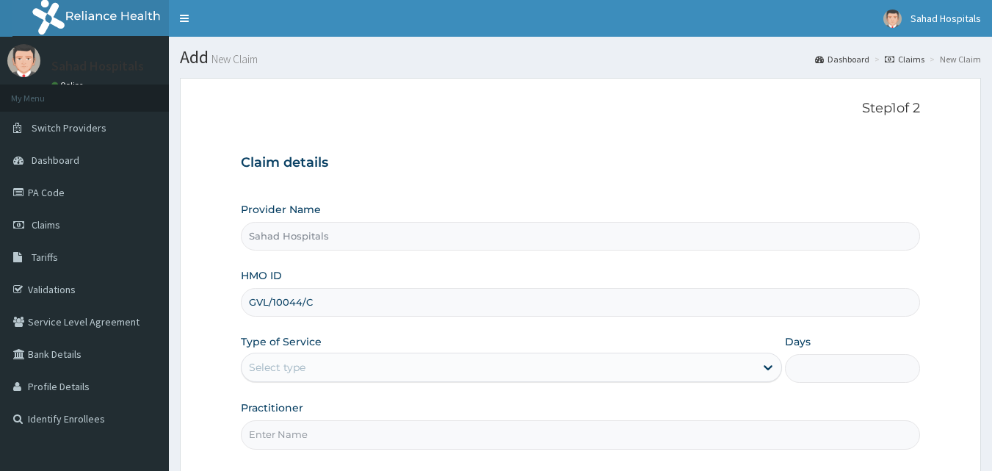
type input "GVL/10044/C"
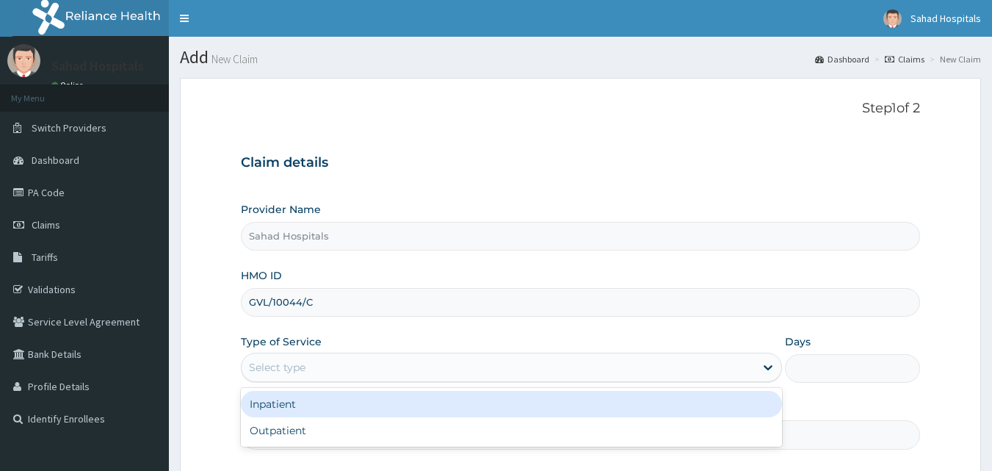
click at [292, 376] on div "Select type" at bounding box center [498, 368] width 513 height 24
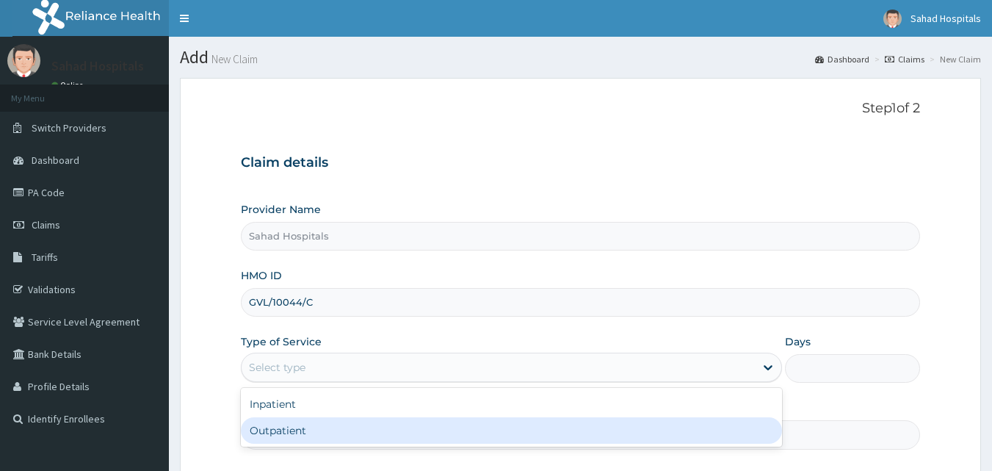
click at [281, 427] on div "Outpatient" at bounding box center [511, 430] width 541 height 26
type input "1"
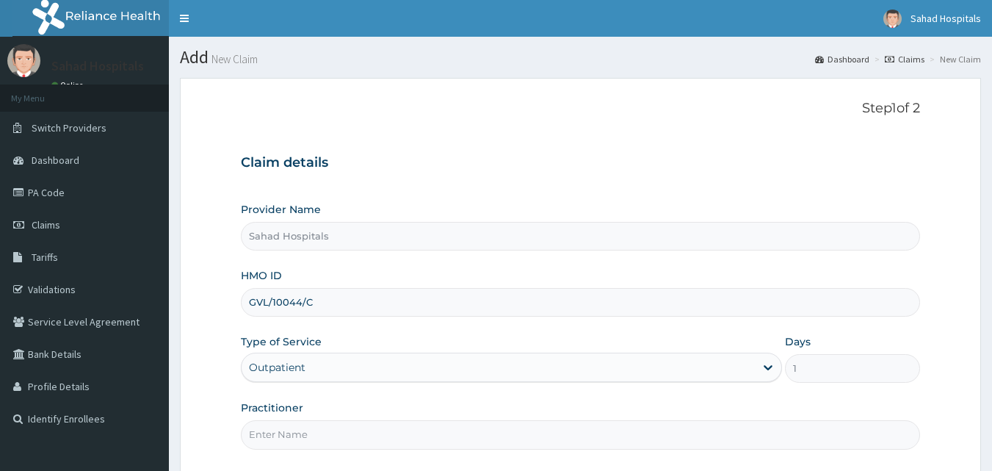
click at [281, 427] on input "Practitioner" at bounding box center [581, 434] width 680 height 29
type input "GP"
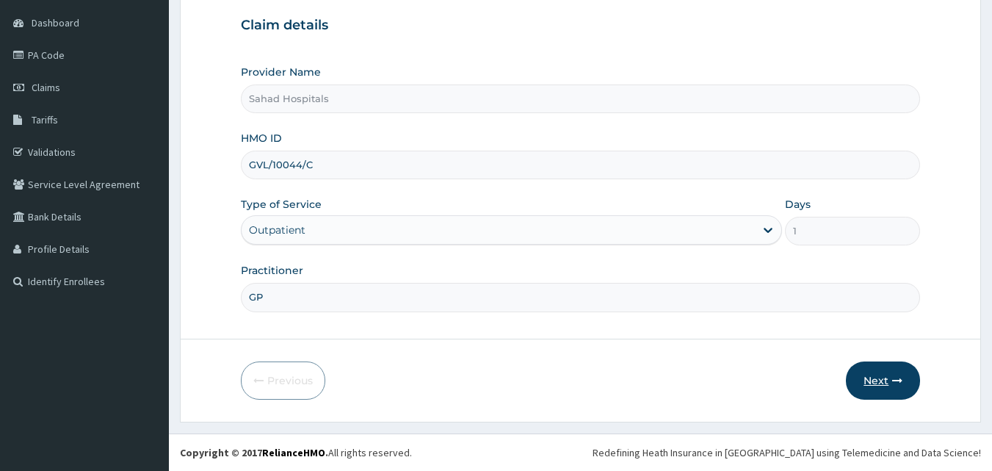
click at [878, 381] on button "Next" at bounding box center [883, 380] width 74 height 38
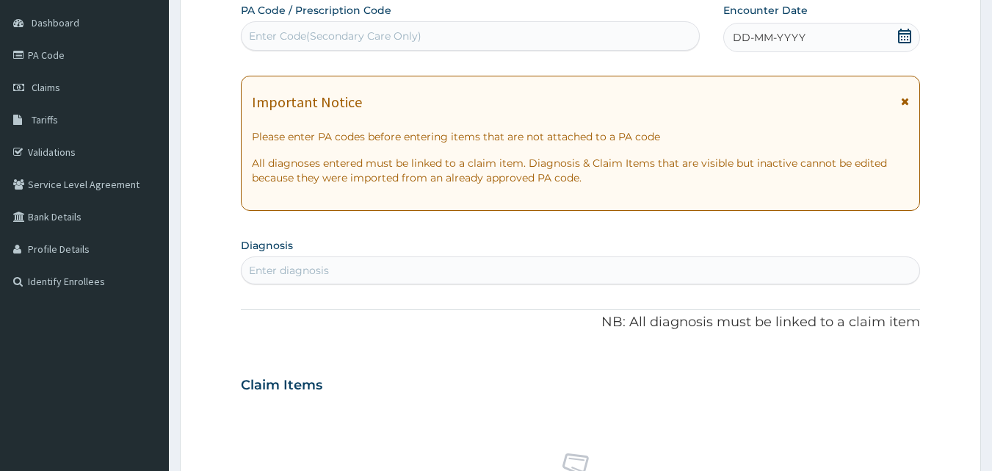
click at [394, 32] on div "Enter Code(Secondary Care Only)" at bounding box center [335, 36] width 173 height 15
click at [428, 35] on div "Enter Code(Secondary Care Only)" at bounding box center [471, 36] width 458 height 24
paste input "PA/445355"
type input "PA/445355"
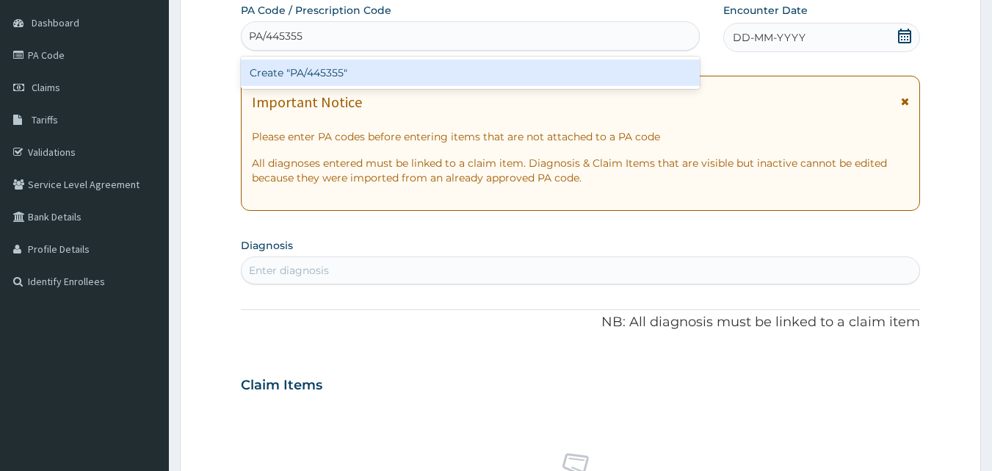
click at [346, 71] on div "Create "PA/445355"" at bounding box center [471, 72] width 460 height 26
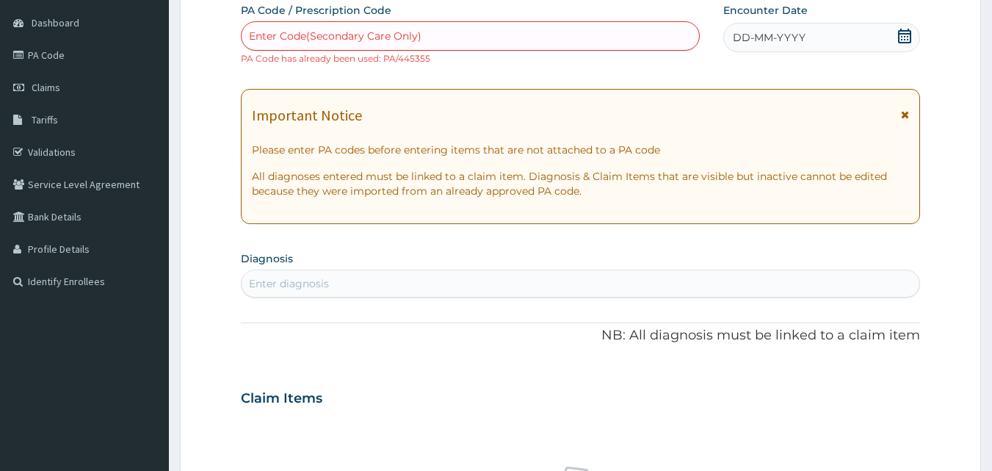
click at [423, 35] on div "Enter Code(Secondary Care Only)" at bounding box center [471, 36] width 458 height 24
paste input "PA/D377B2"
type input "PA/D377B2"
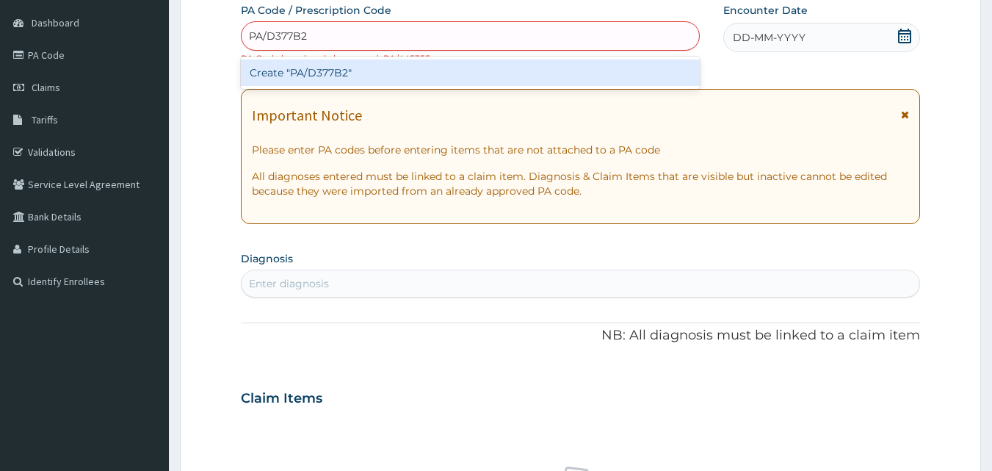
click at [297, 78] on div "Create "PA/D377B2"" at bounding box center [471, 72] width 460 height 26
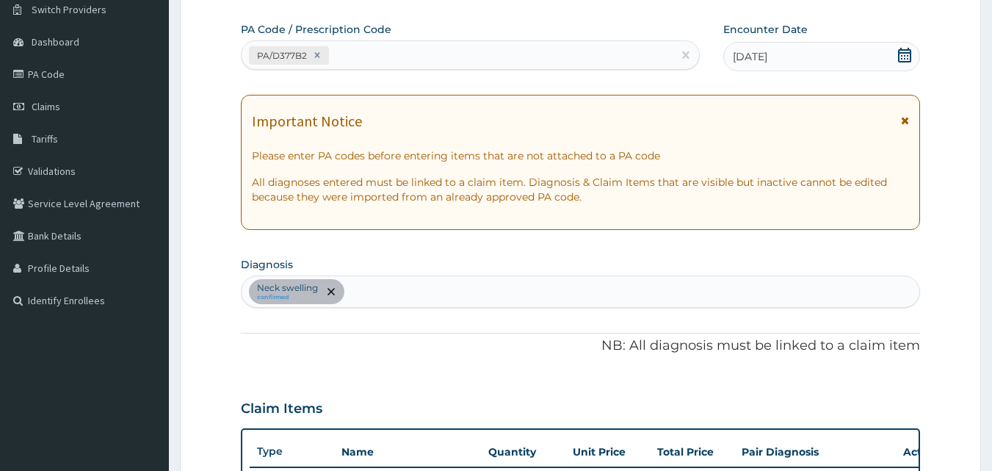
scroll to position [530, 0]
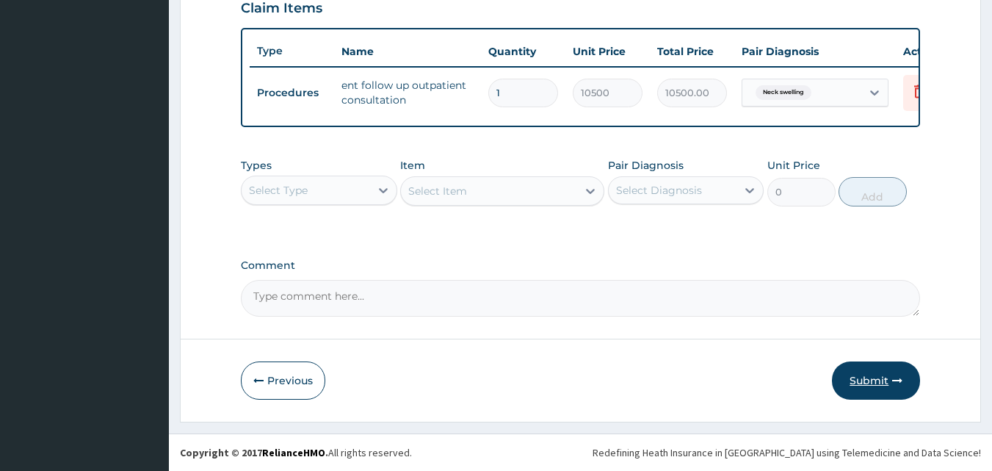
click at [876, 369] on button "Submit" at bounding box center [876, 380] width 88 height 38
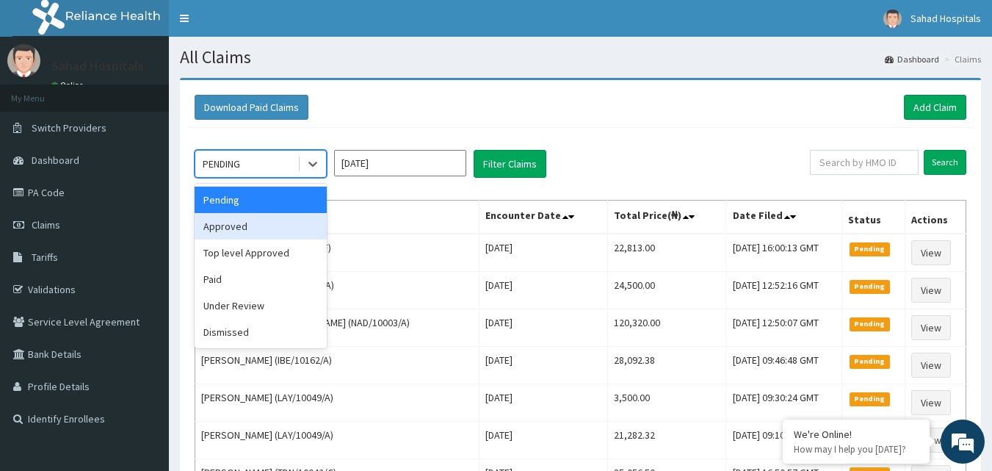
drag, startPoint x: 233, startPoint y: 161, endPoint x: 235, endPoint y: 233, distance: 72.0
click at [235, 178] on div "option Approved focused, 2 of 6. 6 results available. Use Up and Down to choose…" at bounding box center [261, 164] width 132 height 28
click at [235, 233] on div "Approved" at bounding box center [261, 226] width 132 height 26
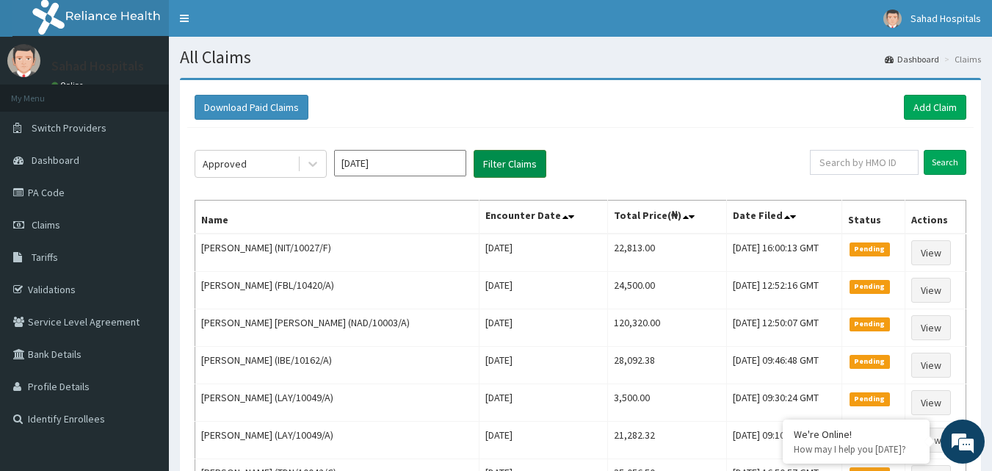
click at [492, 167] on button "Filter Claims" at bounding box center [510, 164] width 73 height 28
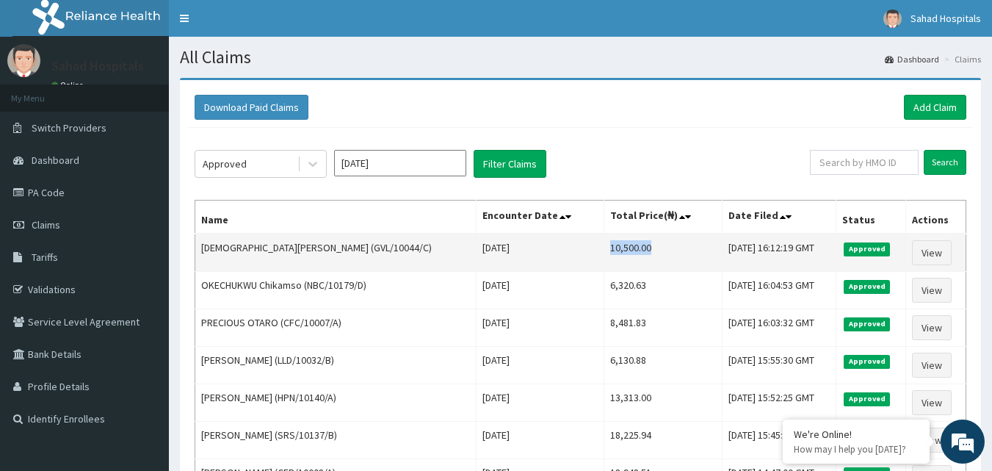
drag, startPoint x: 561, startPoint y: 245, endPoint x: 634, endPoint y: 250, distance: 72.8
click at [634, 250] on td "10,500.00" at bounding box center [663, 253] width 118 height 38
copy td "10,500.00"
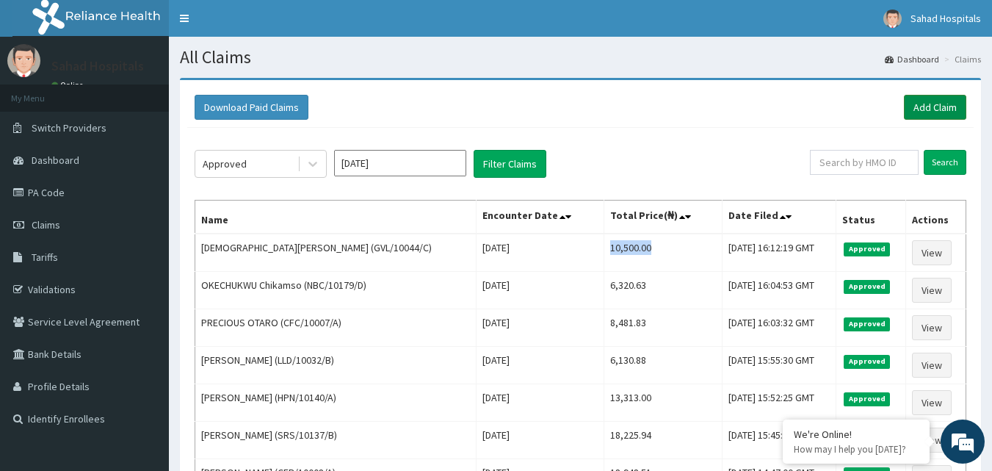
click at [934, 104] on link "Add Claim" at bounding box center [935, 107] width 62 height 25
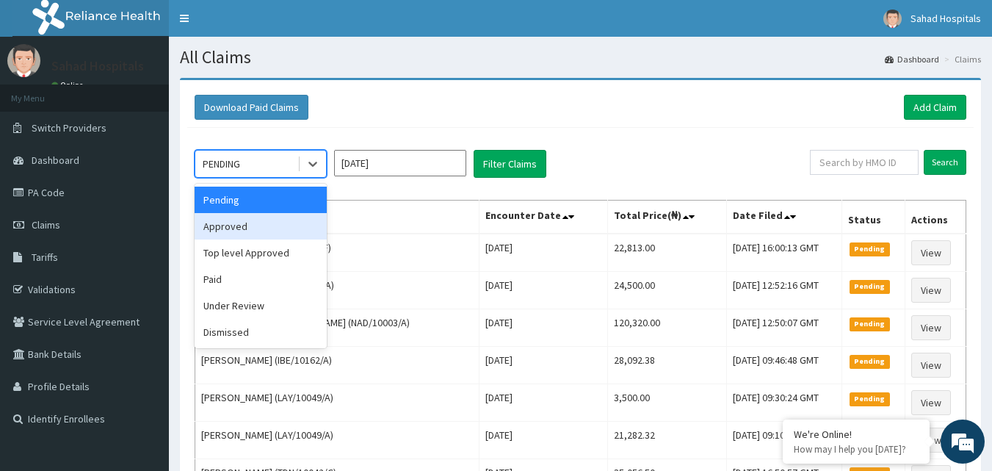
drag, startPoint x: 245, startPoint y: 163, endPoint x: 237, endPoint y: 225, distance: 62.1
click at [237, 178] on div "option Approved focused, 2 of 6. 6 results available. Use Up and Down to choose…" at bounding box center [261, 164] width 132 height 28
click at [237, 225] on div "Approved" at bounding box center [261, 226] width 132 height 26
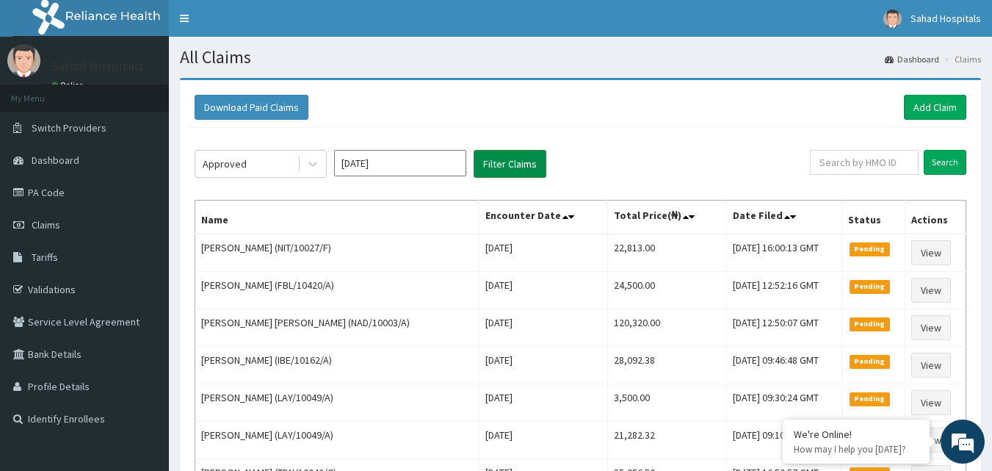
click at [513, 163] on button "Filter Claims" at bounding box center [510, 164] width 73 height 28
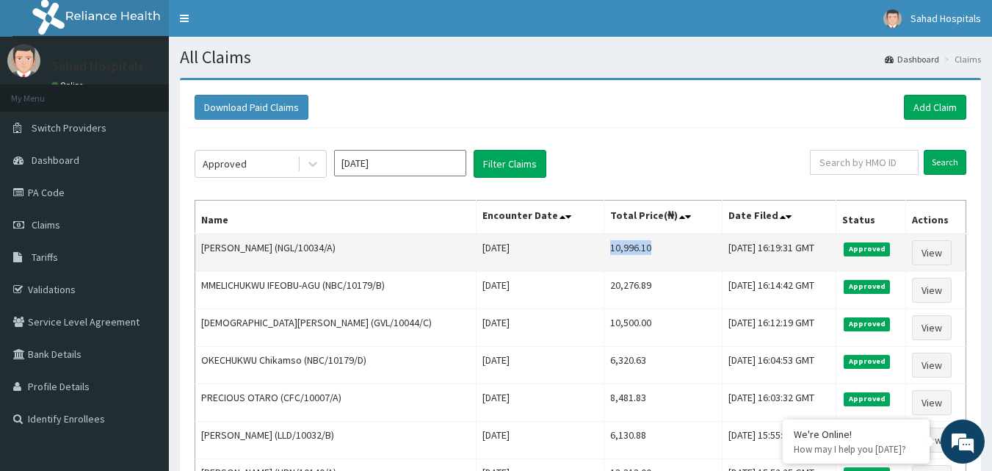
drag, startPoint x: 557, startPoint y: 243, endPoint x: 623, endPoint y: 245, distance: 66.1
click at [623, 245] on td "10,996.10" at bounding box center [663, 253] width 118 height 38
copy td "10,996.10"
